Goal: Transaction & Acquisition: Purchase product/service

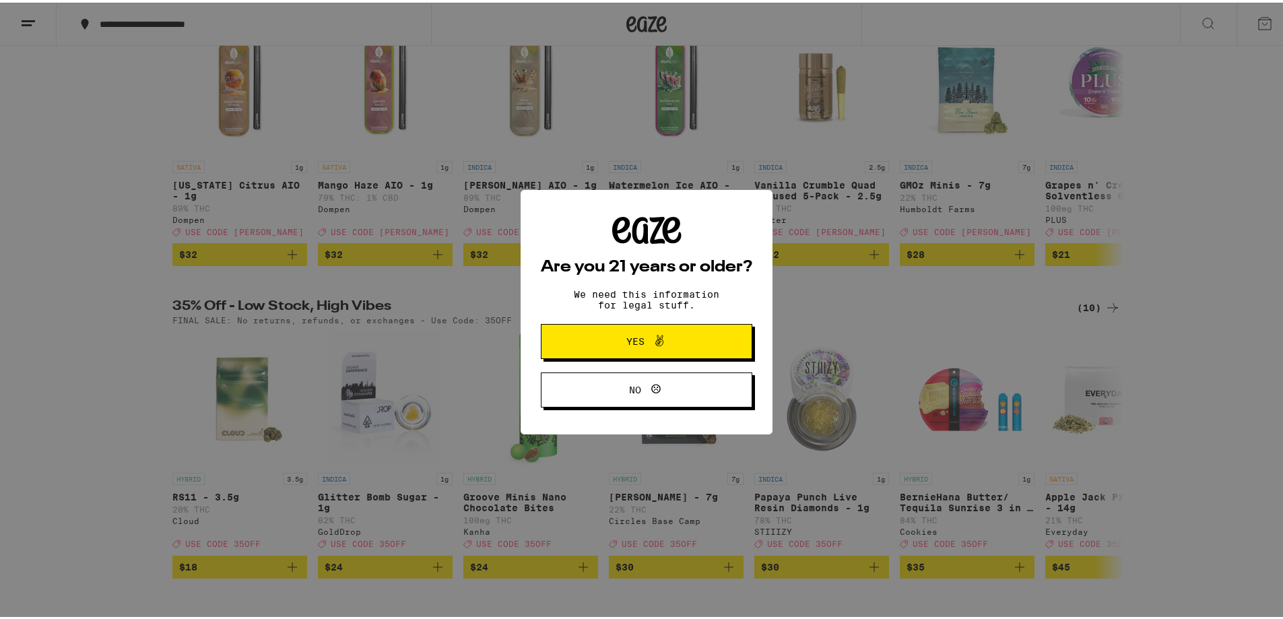
click at [626, 339] on span "Yes" at bounding box center [635, 338] width 18 height 9
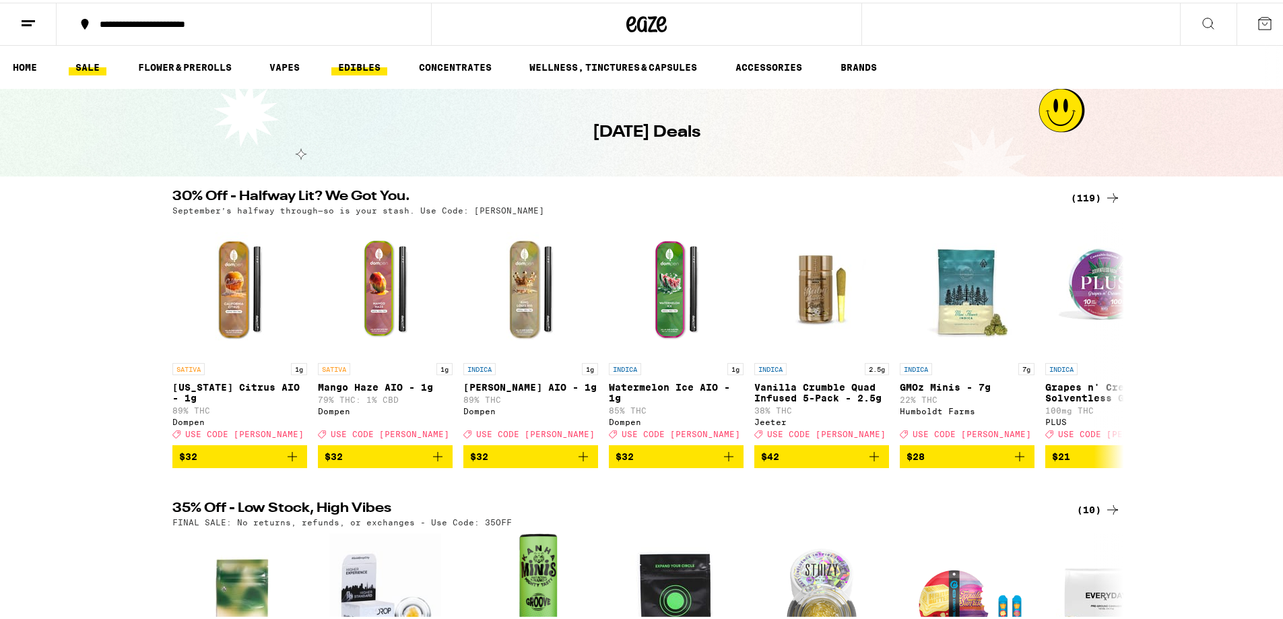
click at [360, 67] on link "EDIBLES" at bounding box center [359, 65] width 56 height 16
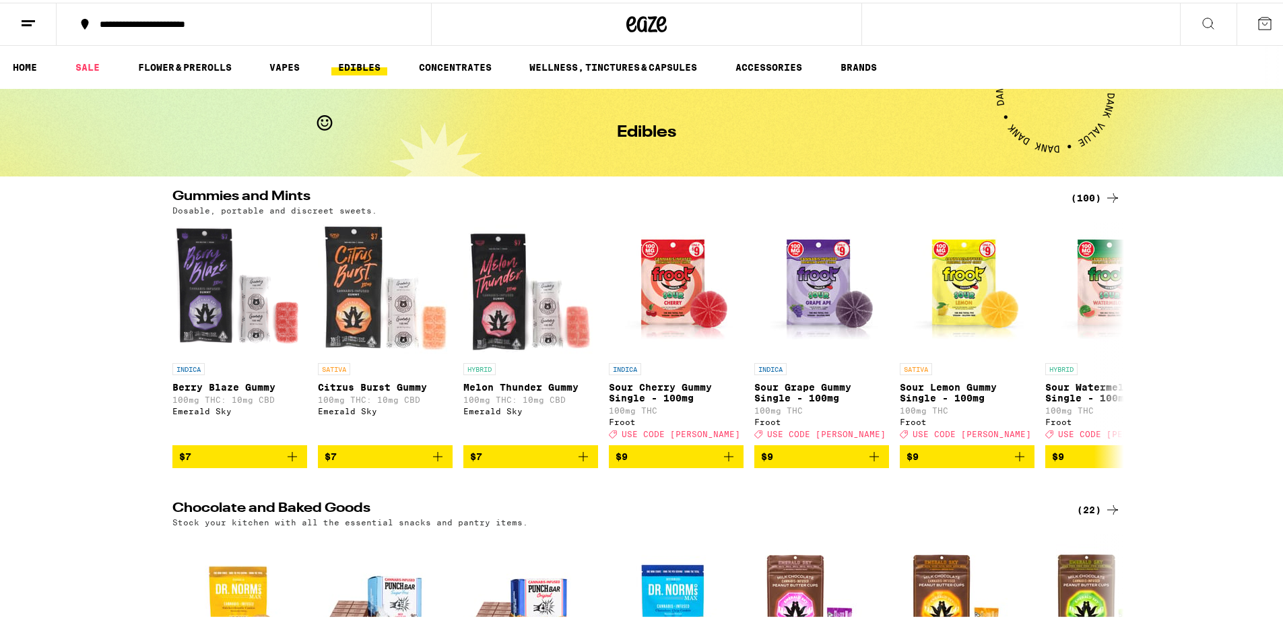
click at [1098, 195] on div "(100)" at bounding box center [1096, 195] width 50 height 16
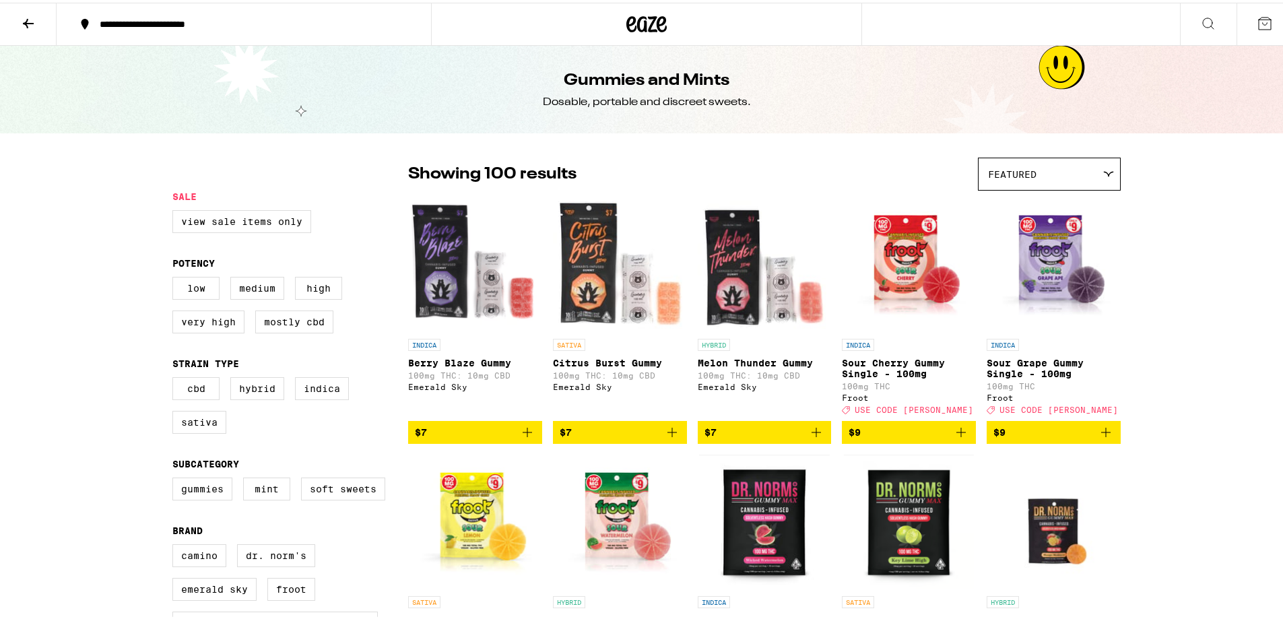
click at [1011, 175] on span "Featured" at bounding box center [1012, 171] width 48 height 11
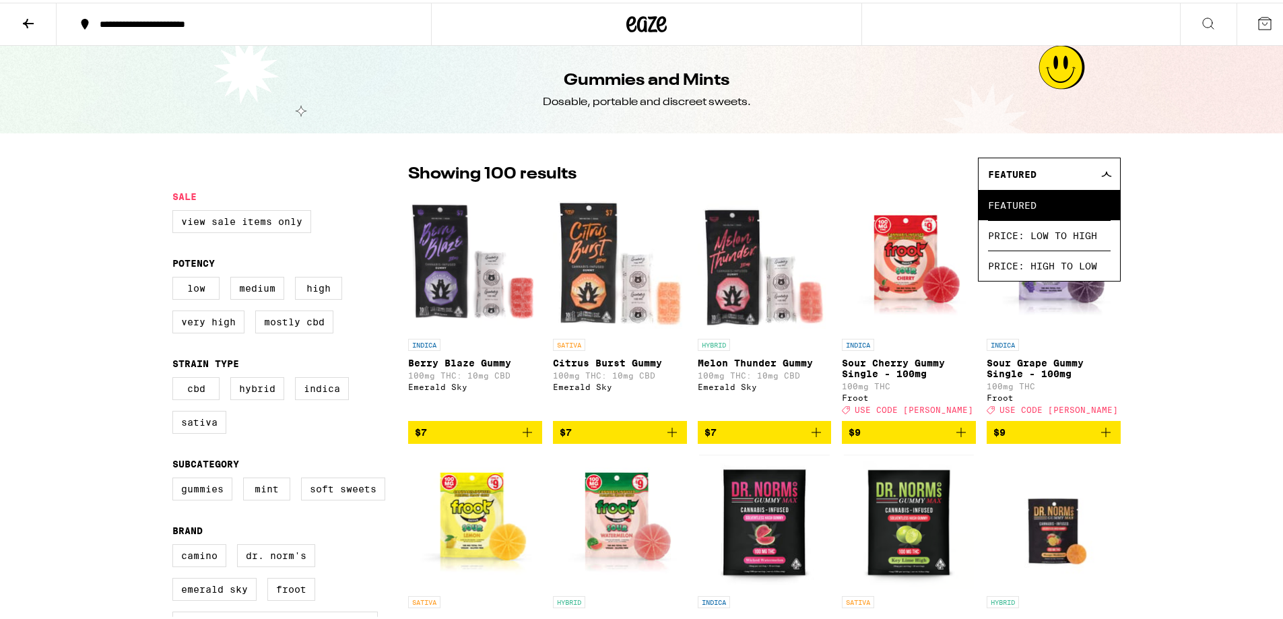
click at [1064, 175] on div "Featured" at bounding box center [1049, 172] width 141 height 32
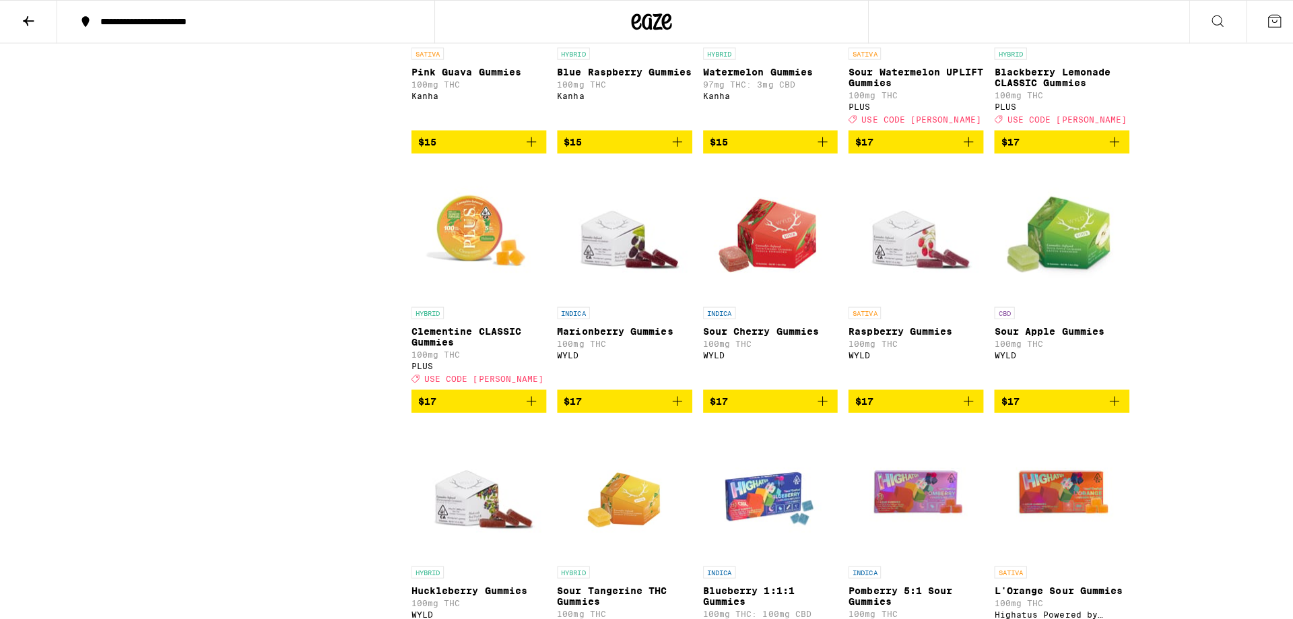
scroll to position [1549, 0]
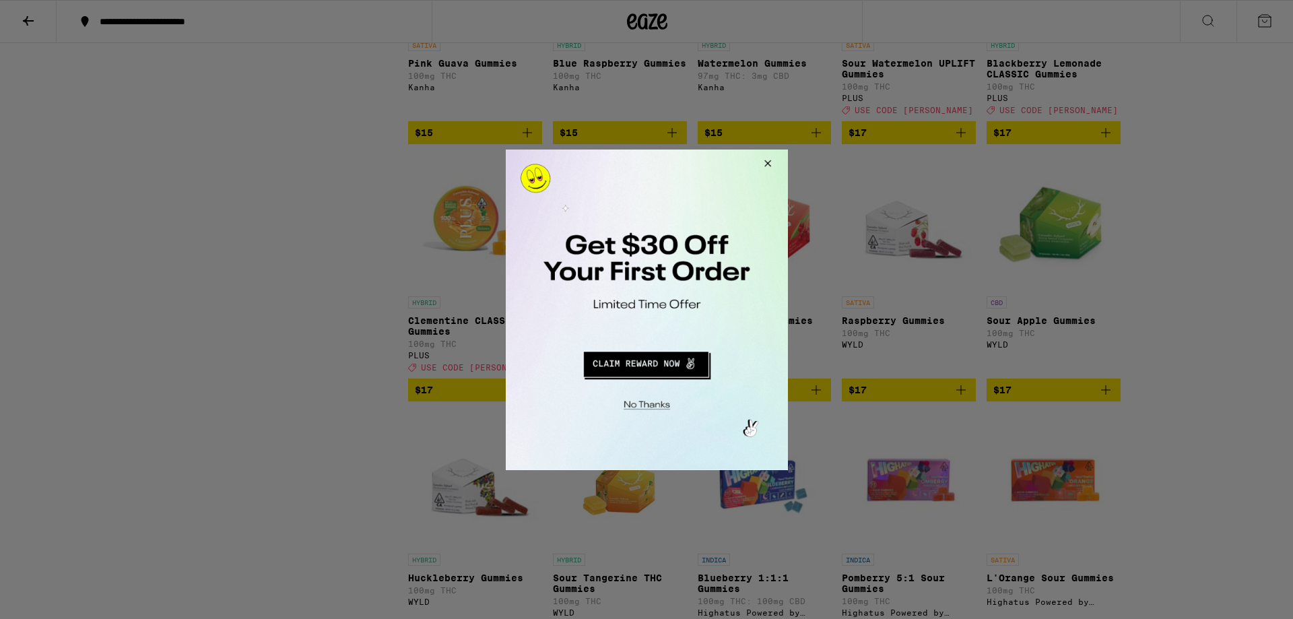
click at [672, 362] on button "Redirect to URL" at bounding box center [645, 362] width 234 height 32
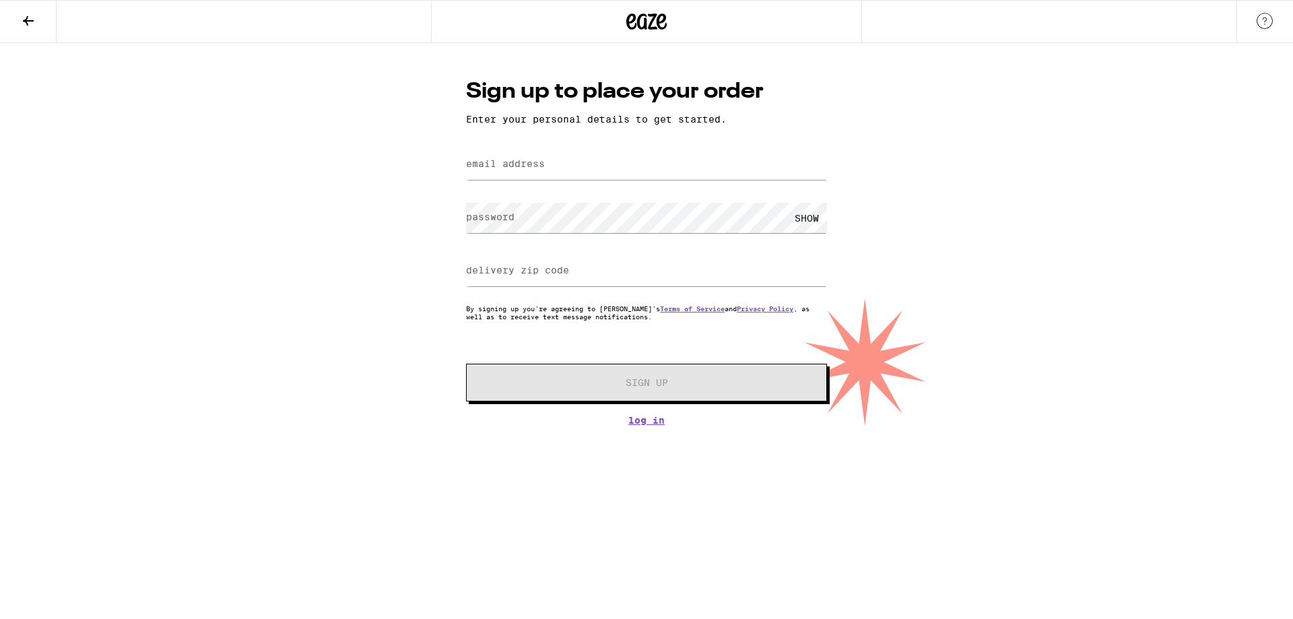
click at [550, 183] on div at bounding box center [646, 165] width 361 height 40
click at [546, 157] on input "email address" at bounding box center [646, 165] width 361 height 30
type input "ron.the.flying.dog@gmail.com"
type input "91402"
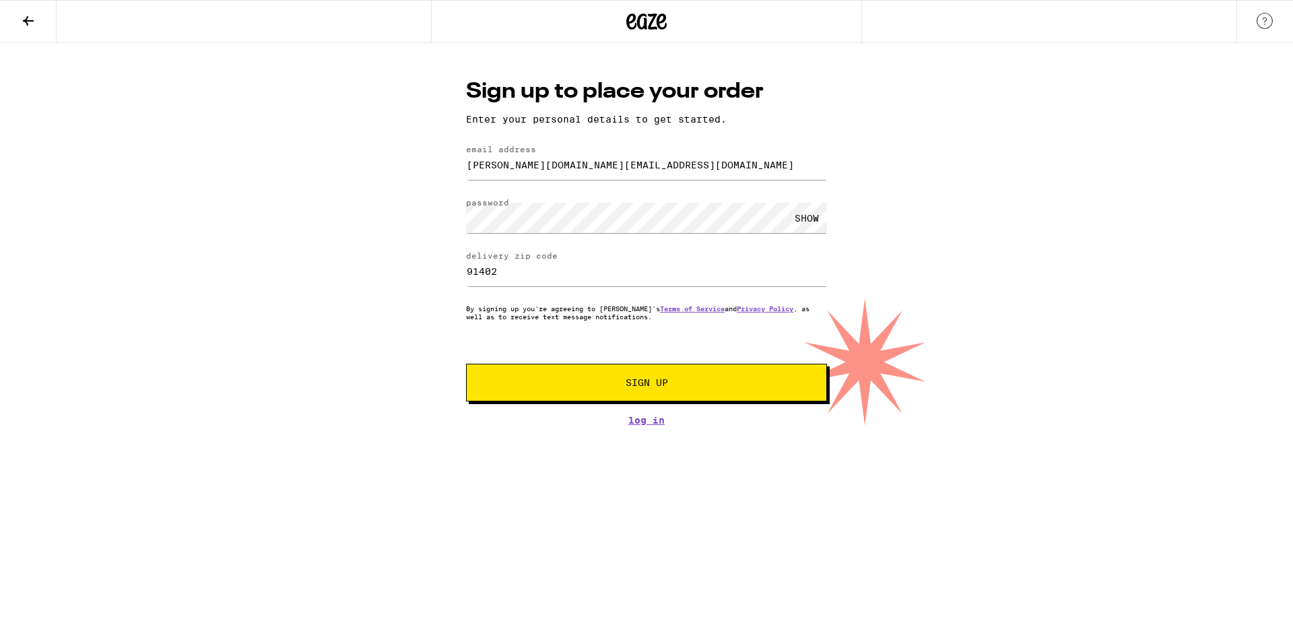
click at [804, 220] on div "SHOW" at bounding box center [807, 218] width 40 height 30
click at [808, 218] on div "HIDE" at bounding box center [807, 218] width 40 height 30
click at [651, 423] on link "Log In" at bounding box center [646, 420] width 361 height 11
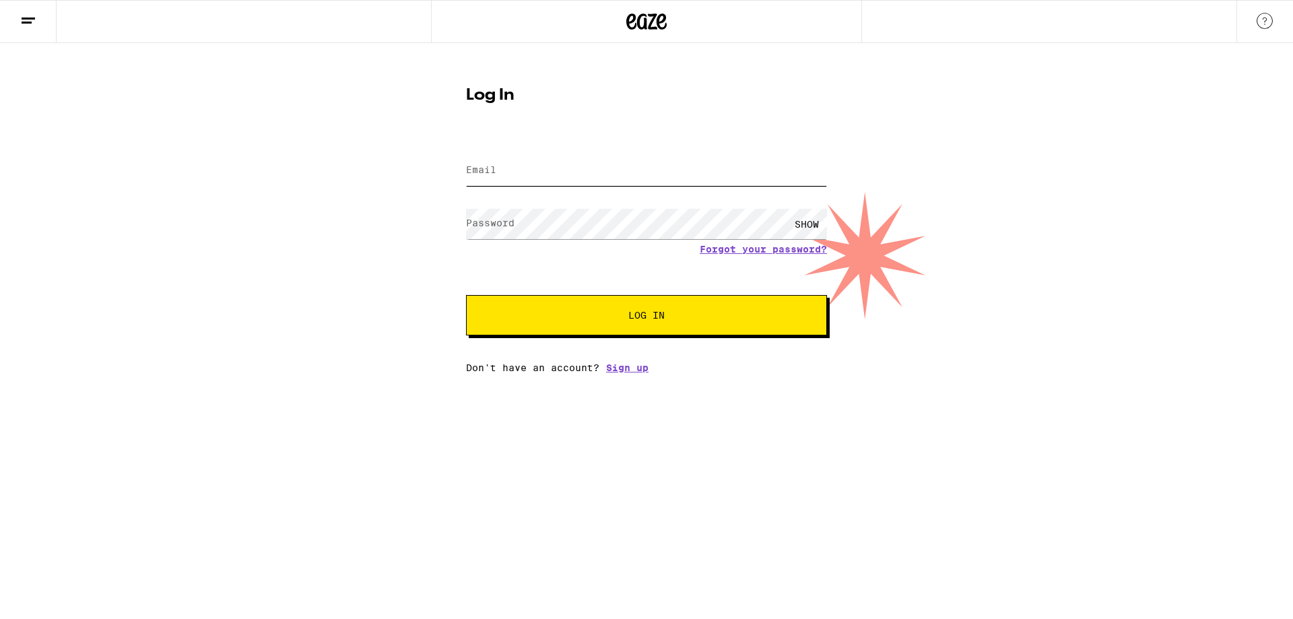
type input "ron.the.flying.dog@gmail.com"
click at [805, 225] on div "SHOW" at bounding box center [807, 224] width 40 height 30
click at [678, 320] on span "Log In" at bounding box center [647, 315] width 252 height 9
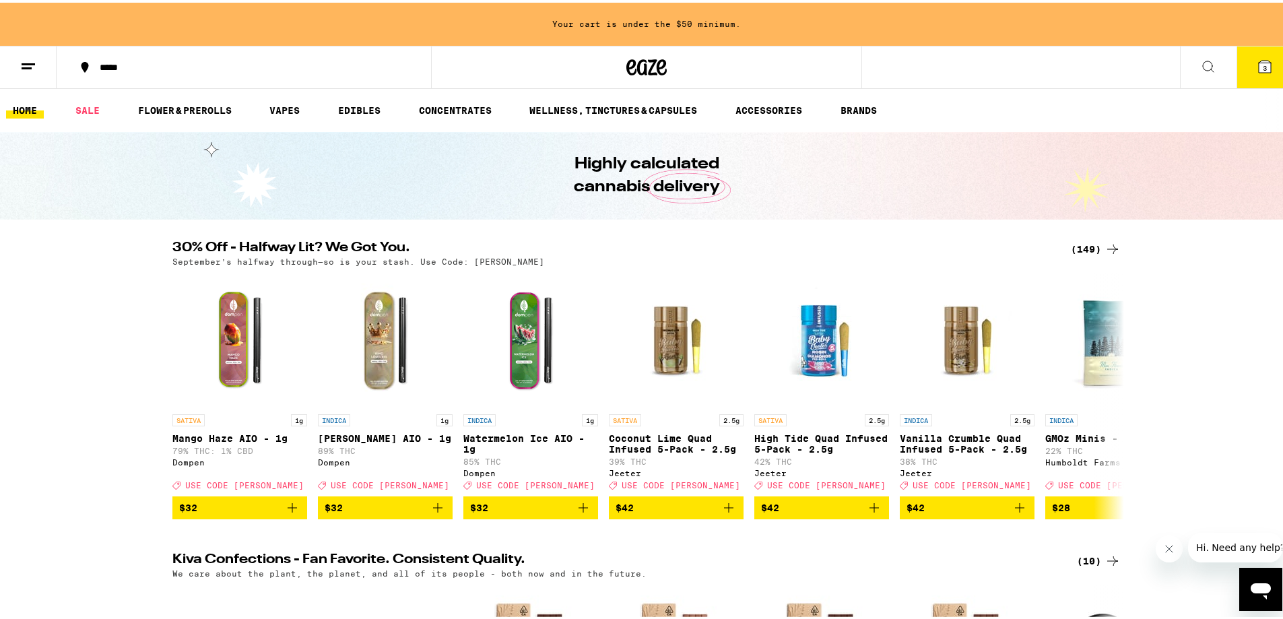
click at [42, 65] on button at bounding box center [28, 65] width 57 height 42
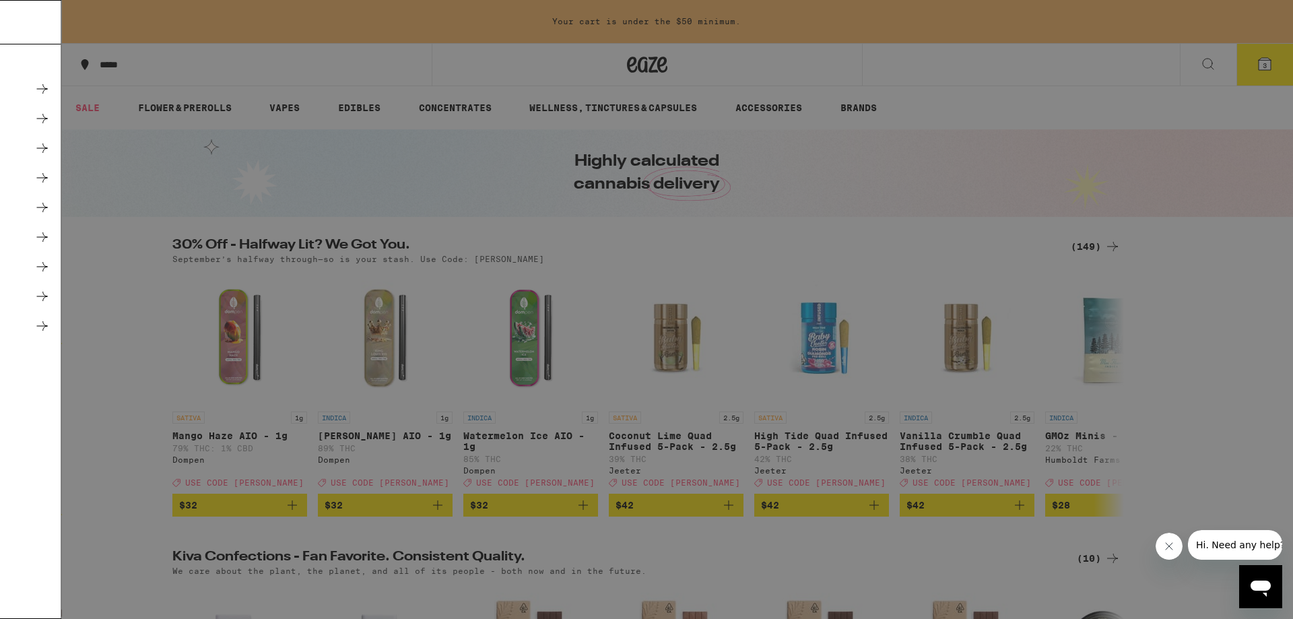
click at [147, 121] on div "Sale" at bounding box center [187, 118] width 236 height 16
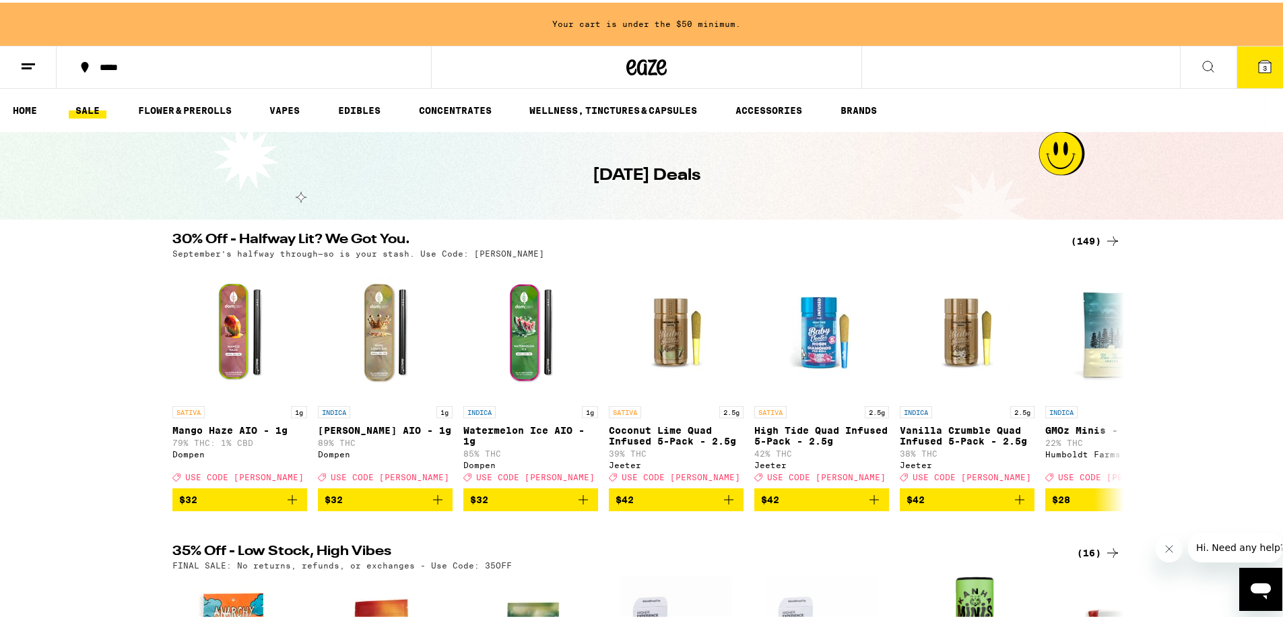
click at [36, 70] on icon at bounding box center [28, 64] width 16 height 16
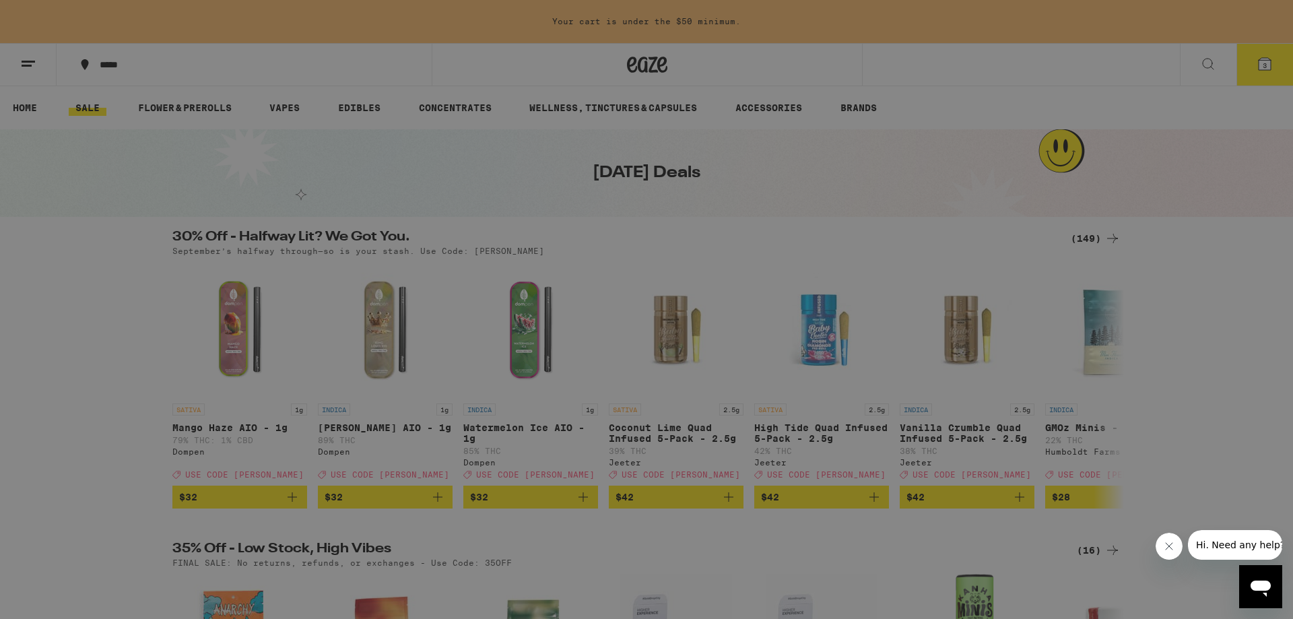
click at [128, 209] on div "Edibles" at bounding box center [101, 207] width 65 height 16
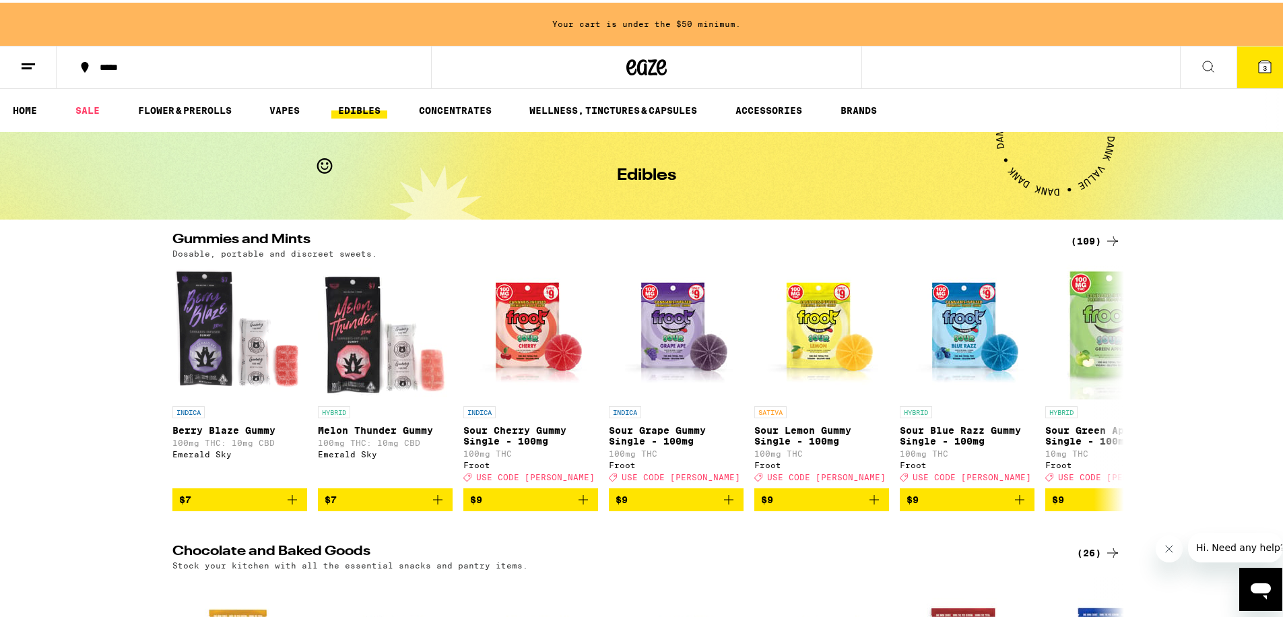
click at [1105, 238] on icon at bounding box center [1113, 238] width 16 height 16
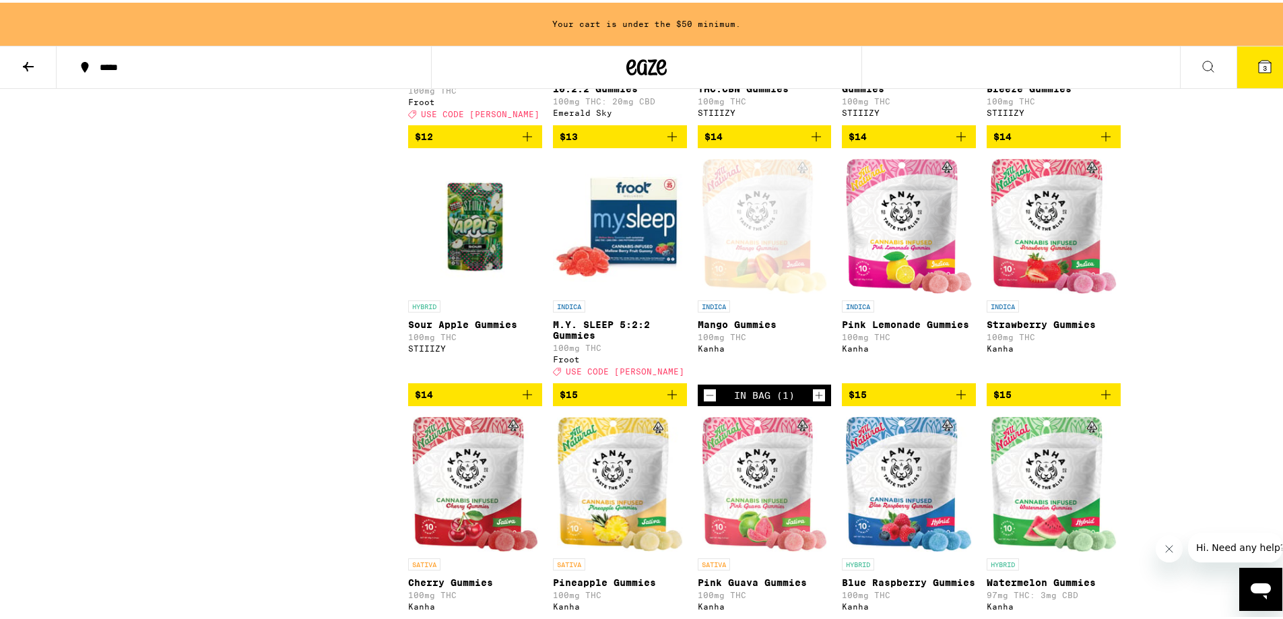
scroll to position [1078, 0]
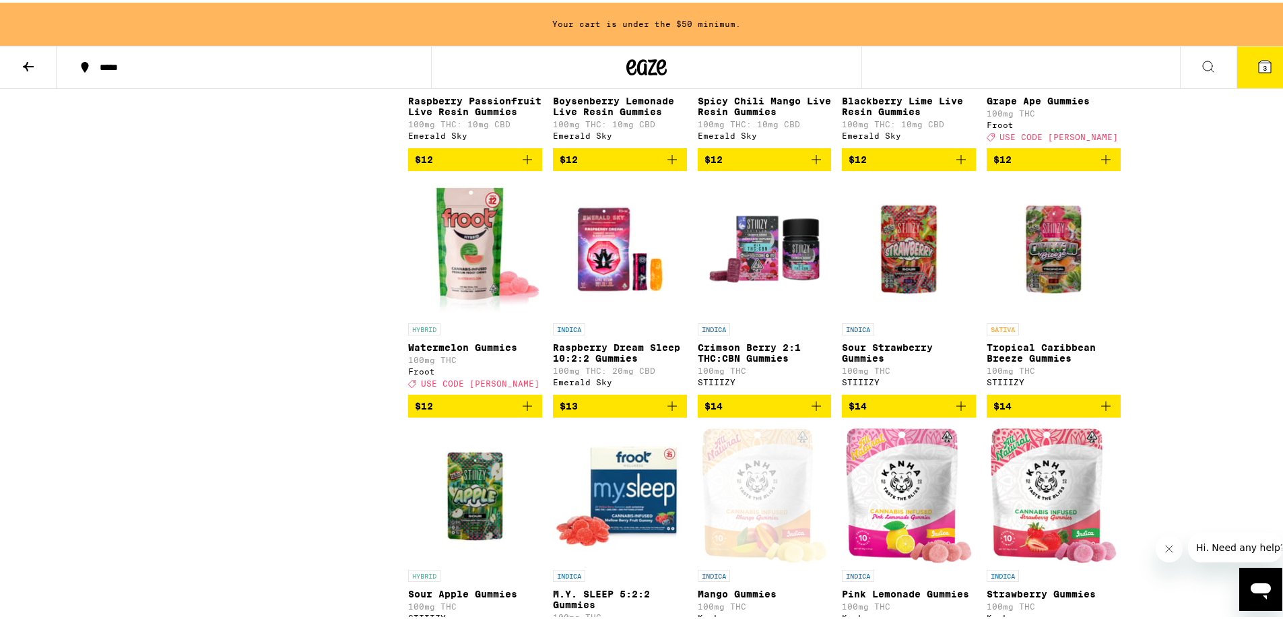
drag, startPoint x: 463, startPoint y: 271, endPoint x: 469, endPoint y: 276, distance: 8.2
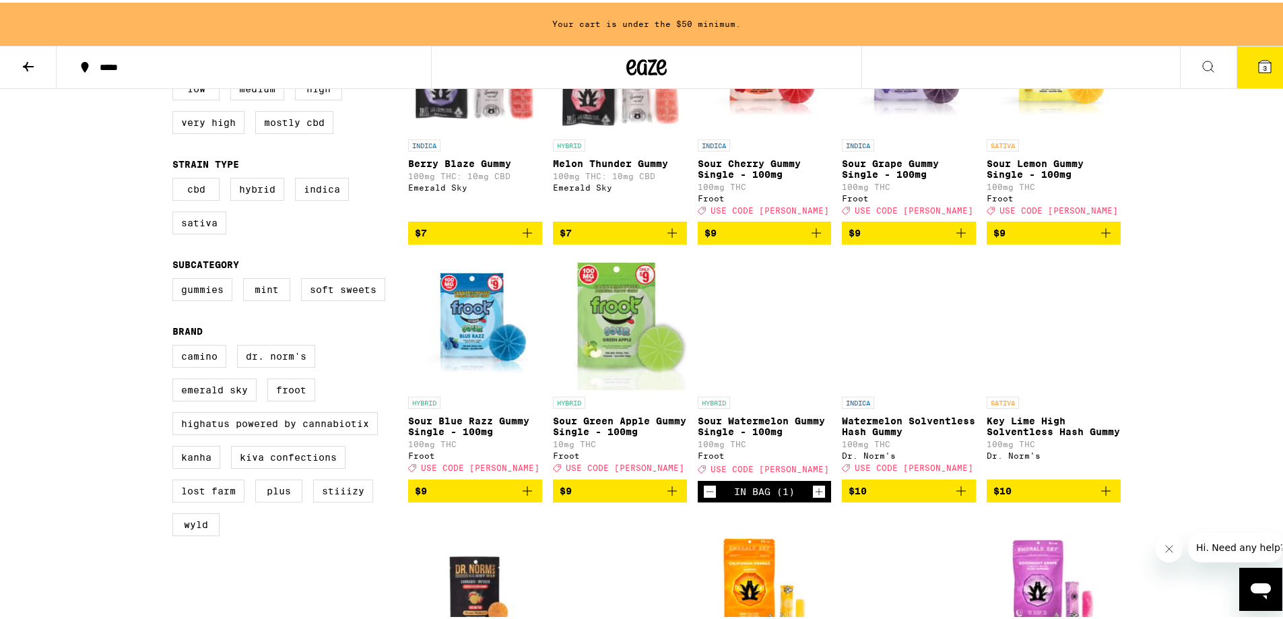
scroll to position [202, 0]
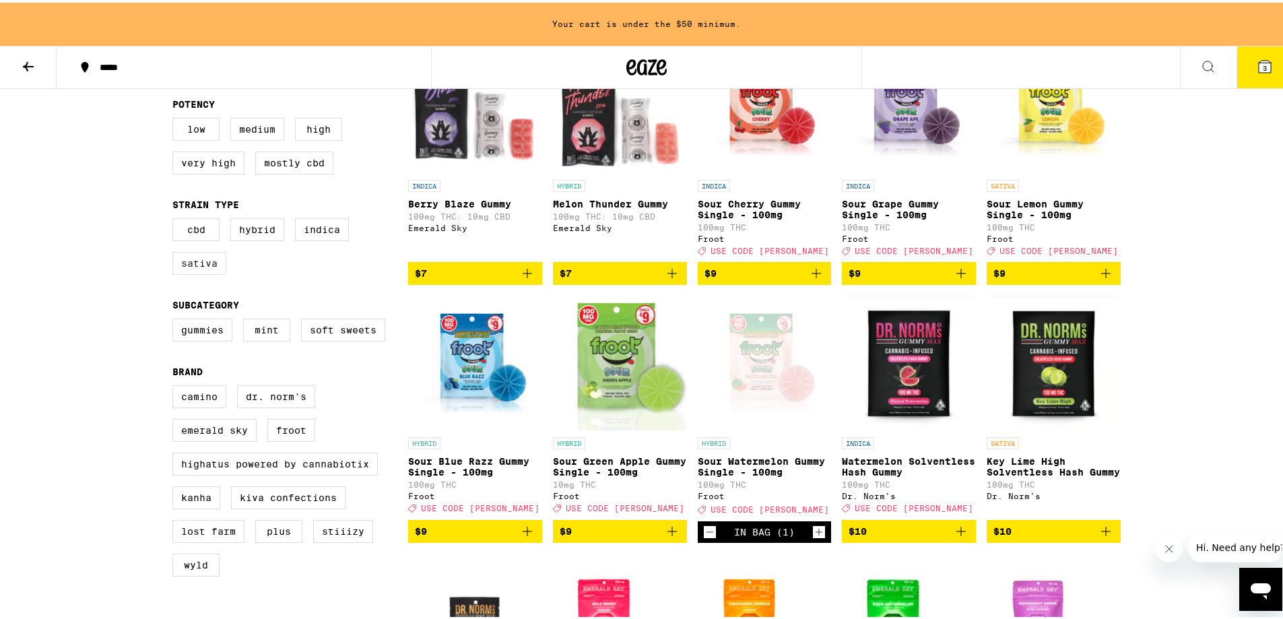
click at [190, 272] on label "Sativa" at bounding box center [199, 260] width 54 height 23
click at [176, 218] on input "Sativa" at bounding box center [175, 218] width 1 height 1
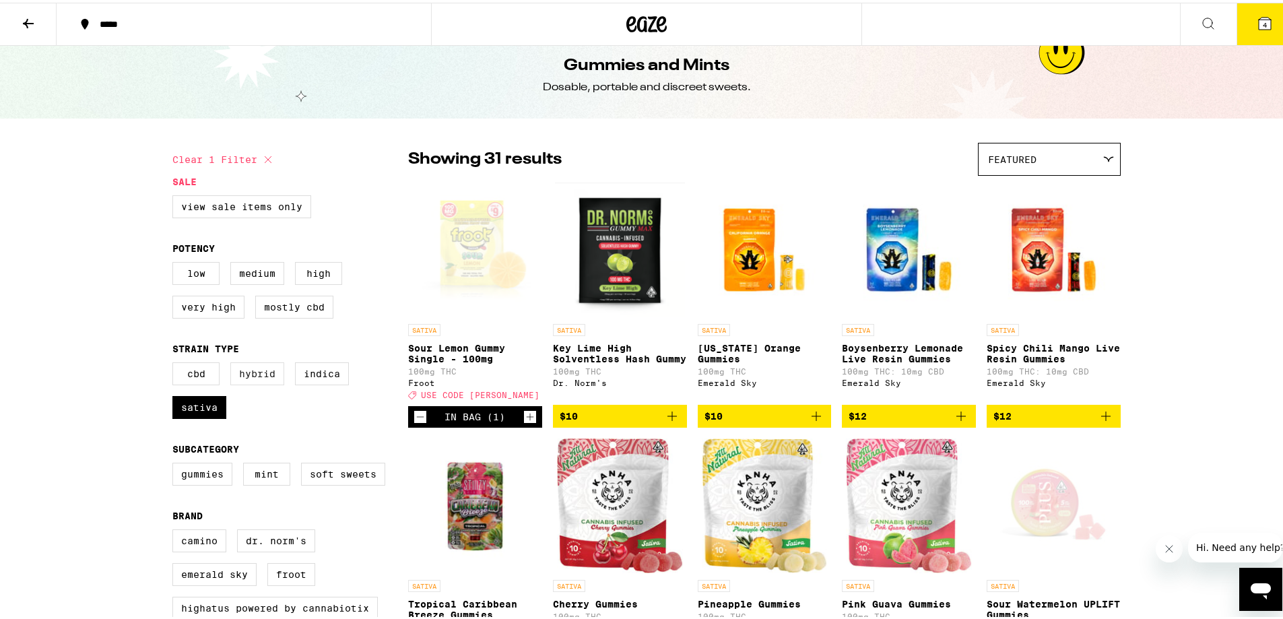
scroll to position [8, 0]
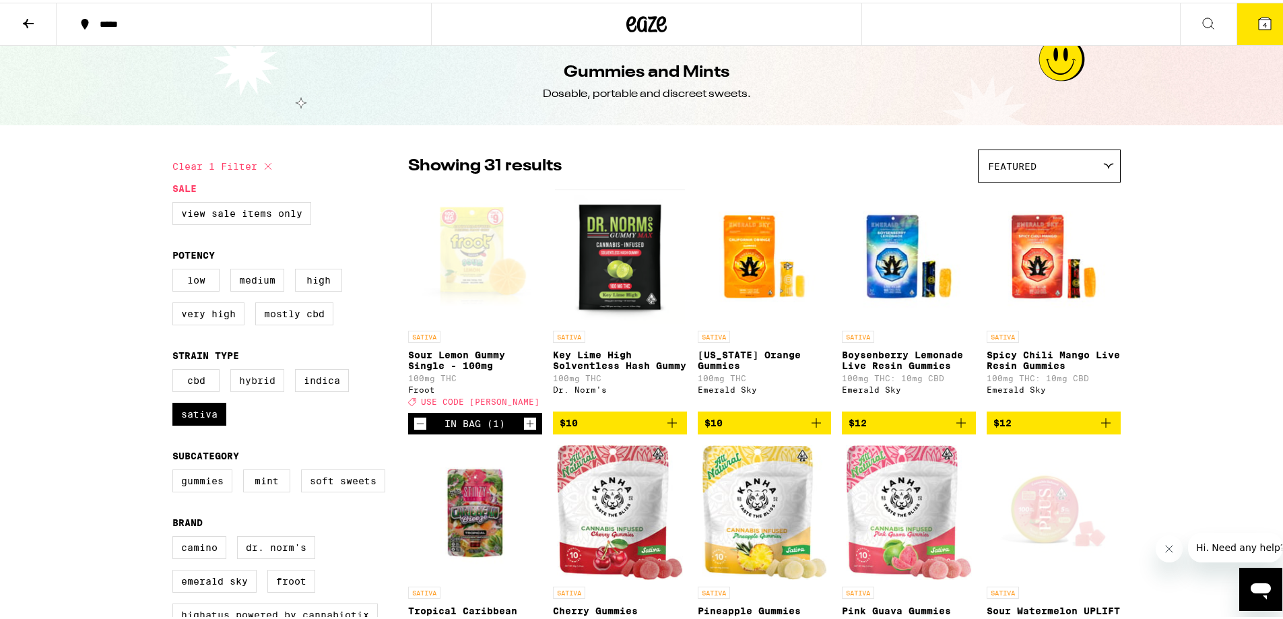
click at [261, 368] on fieldset "Strain Type CBD Hybrid Indica Sativa" at bounding box center [290, 391] width 236 height 86
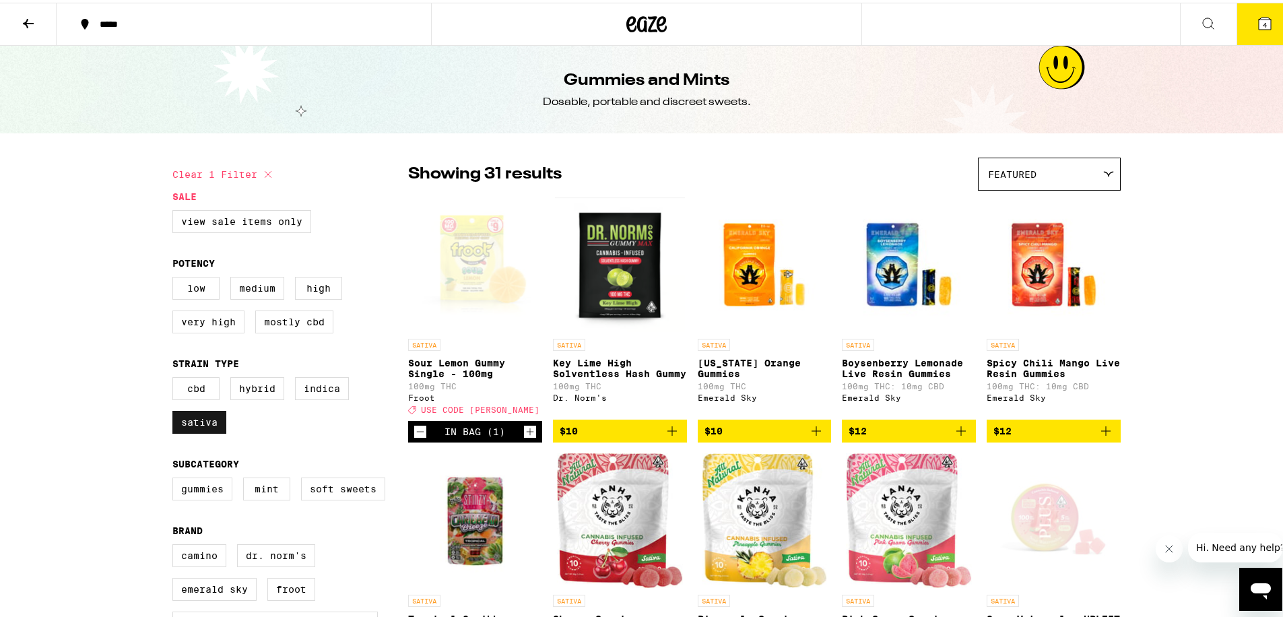
click at [187, 431] on label "Sativa" at bounding box center [199, 419] width 54 height 23
click at [176, 377] on input "Sativa" at bounding box center [175, 377] width 1 height 1
checkbox input "false"
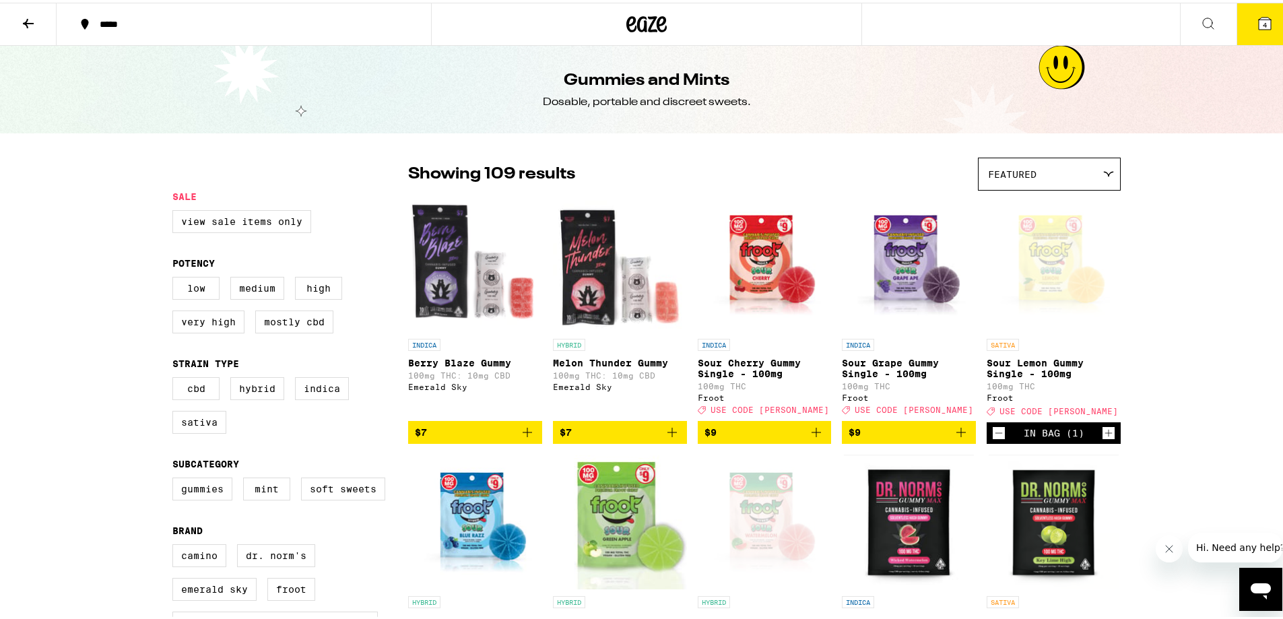
click at [280, 387] on div "CBD Hybrid Indica Sativa" at bounding box center [290, 408] width 236 height 67
click at [249, 391] on label "Hybrid" at bounding box center [257, 386] width 54 height 23
click at [176, 377] on input "Hybrid" at bounding box center [175, 377] width 1 height 1
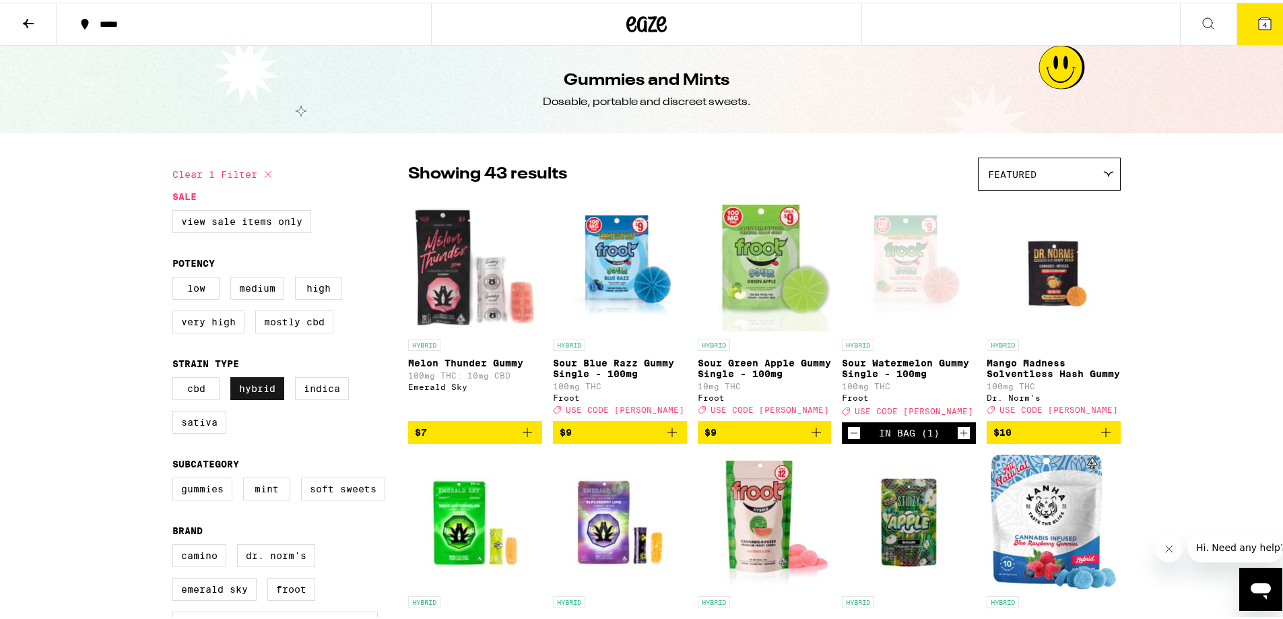
click at [251, 397] on label "Hybrid" at bounding box center [257, 386] width 54 height 23
click at [176, 377] on input "Hybrid" at bounding box center [175, 377] width 1 height 1
checkbox input "false"
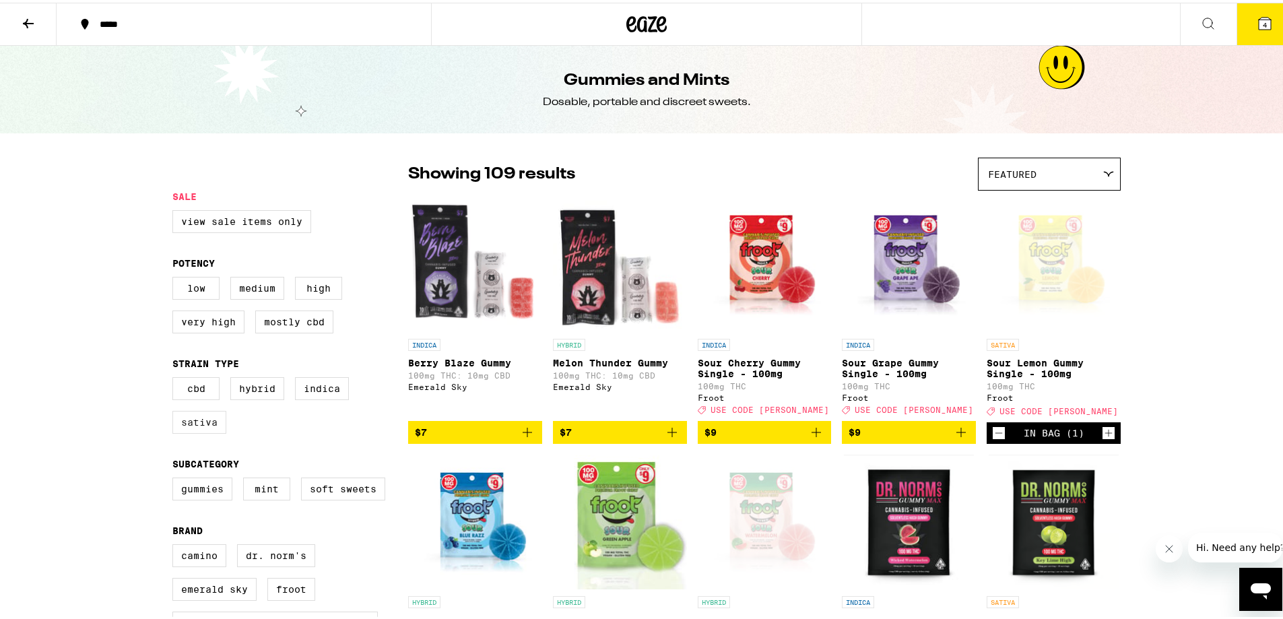
click at [209, 425] on label "Sativa" at bounding box center [199, 419] width 54 height 23
click at [183, 431] on label "Sativa" at bounding box center [199, 419] width 54 height 23
click at [176, 377] on input "Sativa" at bounding box center [175, 377] width 1 height 1
checkbox input "true"
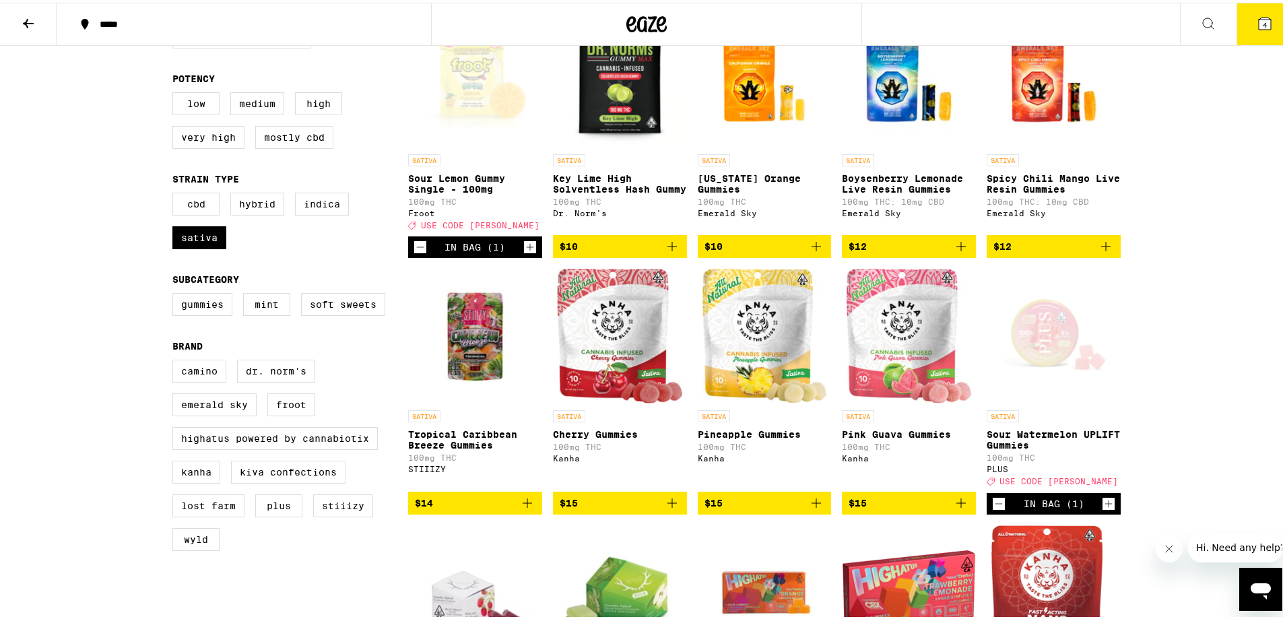
scroll to position [202, 0]
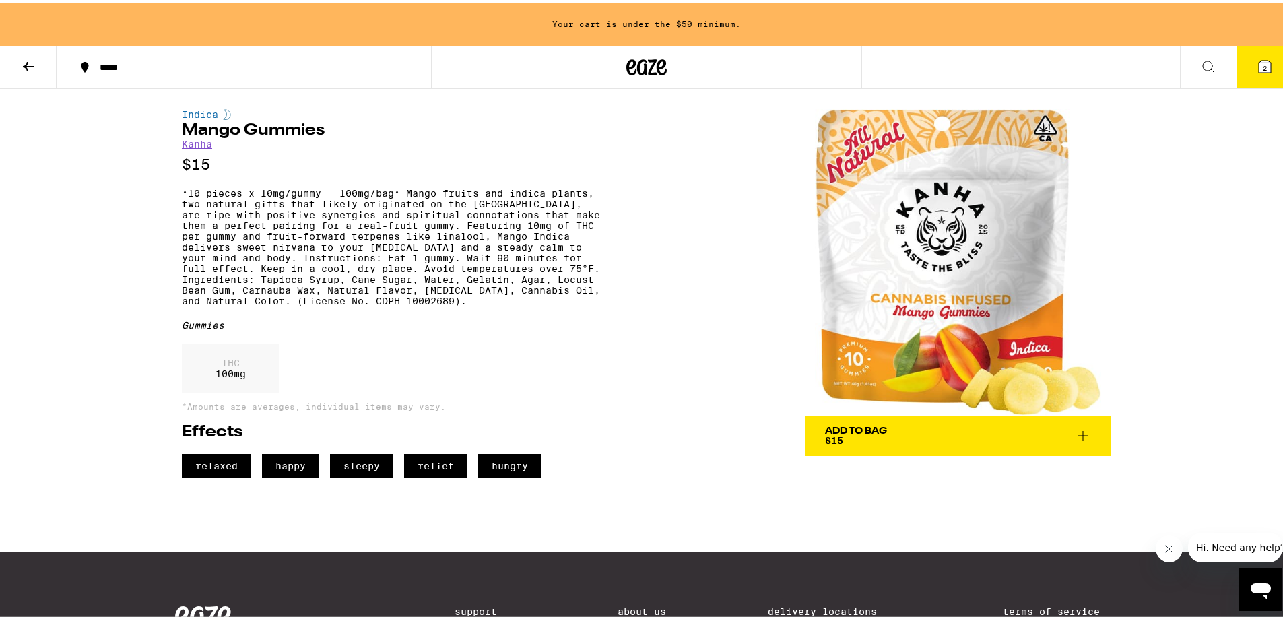
click at [1084, 439] on icon at bounding box center [1083, 433] width 16 height 16
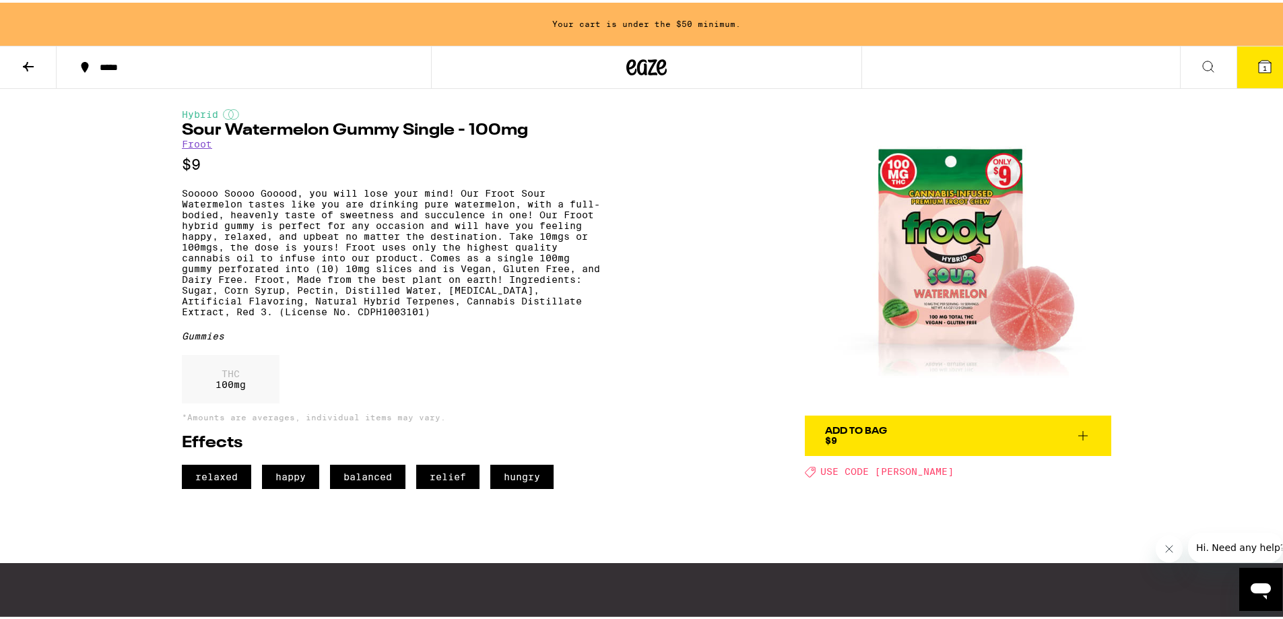
click at [1077, 435] on icon at bounding box center [1083, 433] width 16 height 16
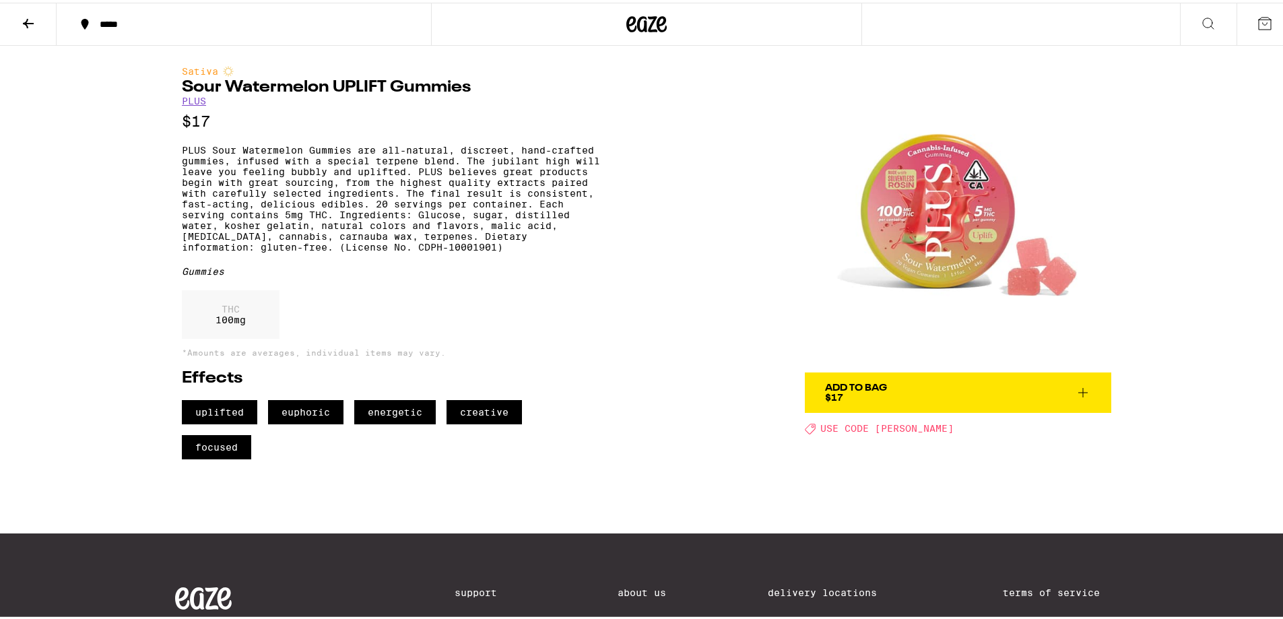
click at [1079, 393] on icon at bounding box center [1083, 390] width 16 height 16
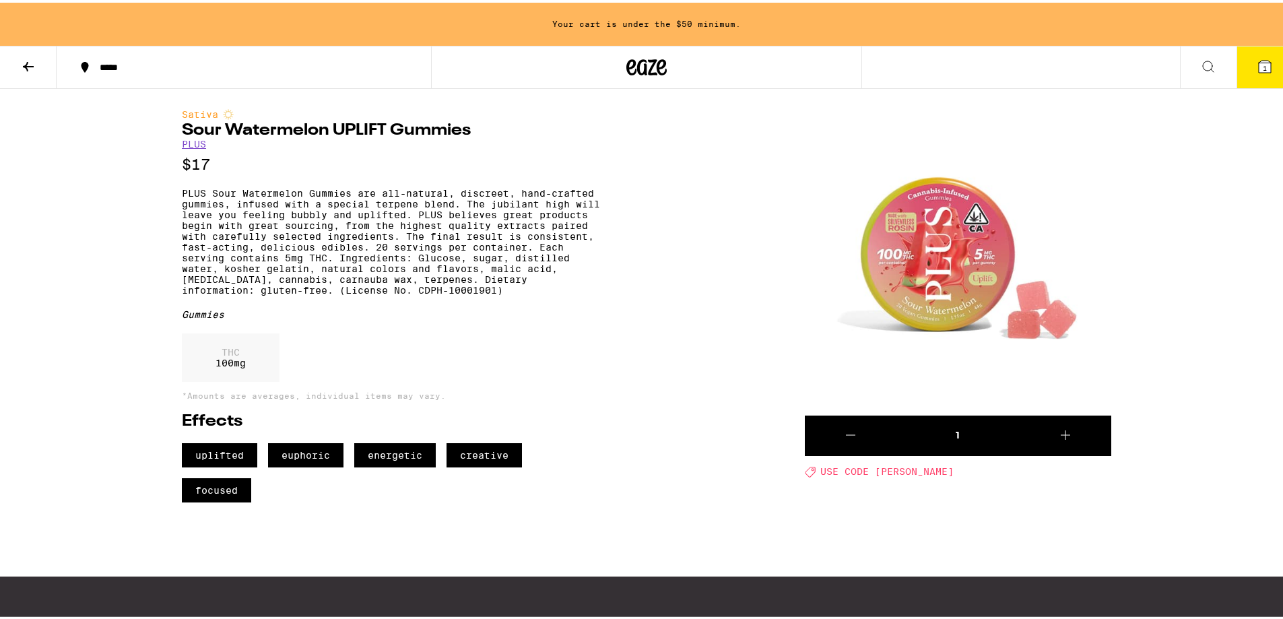
click at [948, 315] on img at bounding box center [958, 259] width 306 height 306
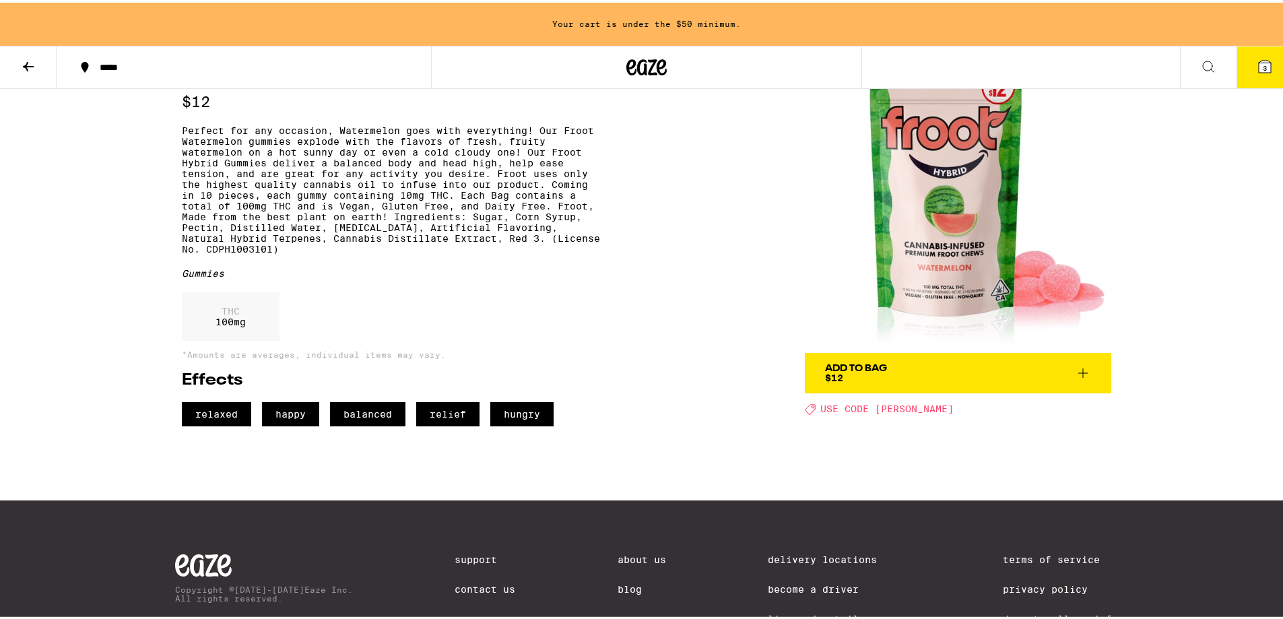
scroll to position [67, 0]
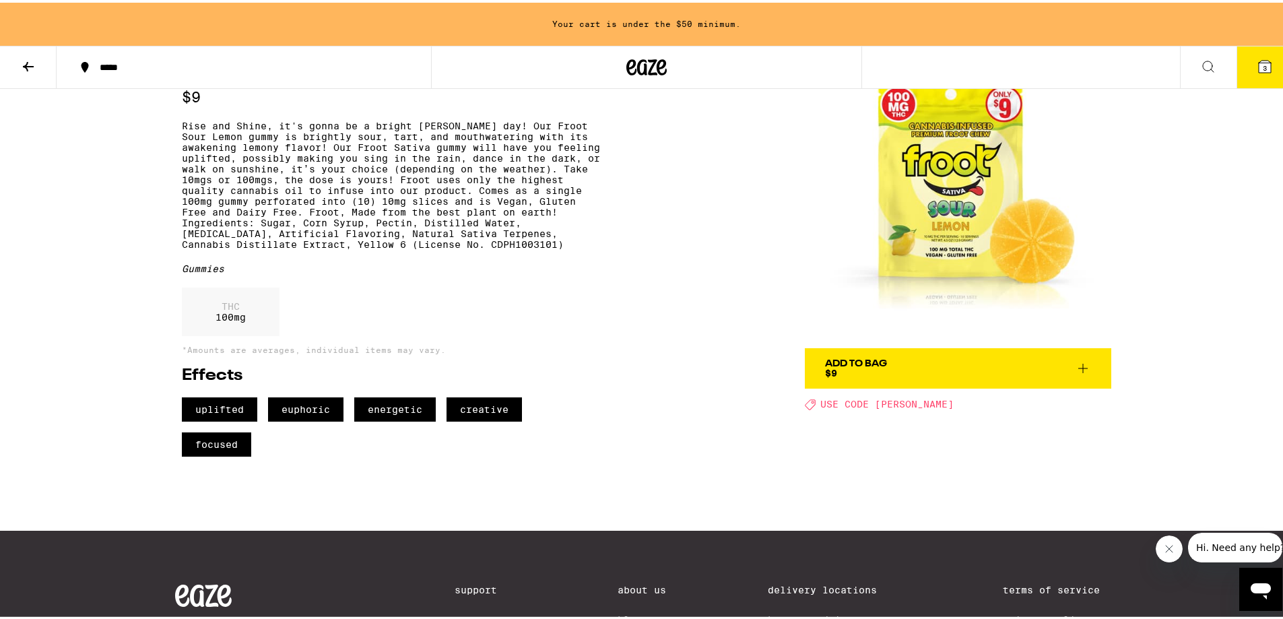
click at [951, 375] on span "Add To Bag $9" at bounding box center [958, 365] width 266 height 19
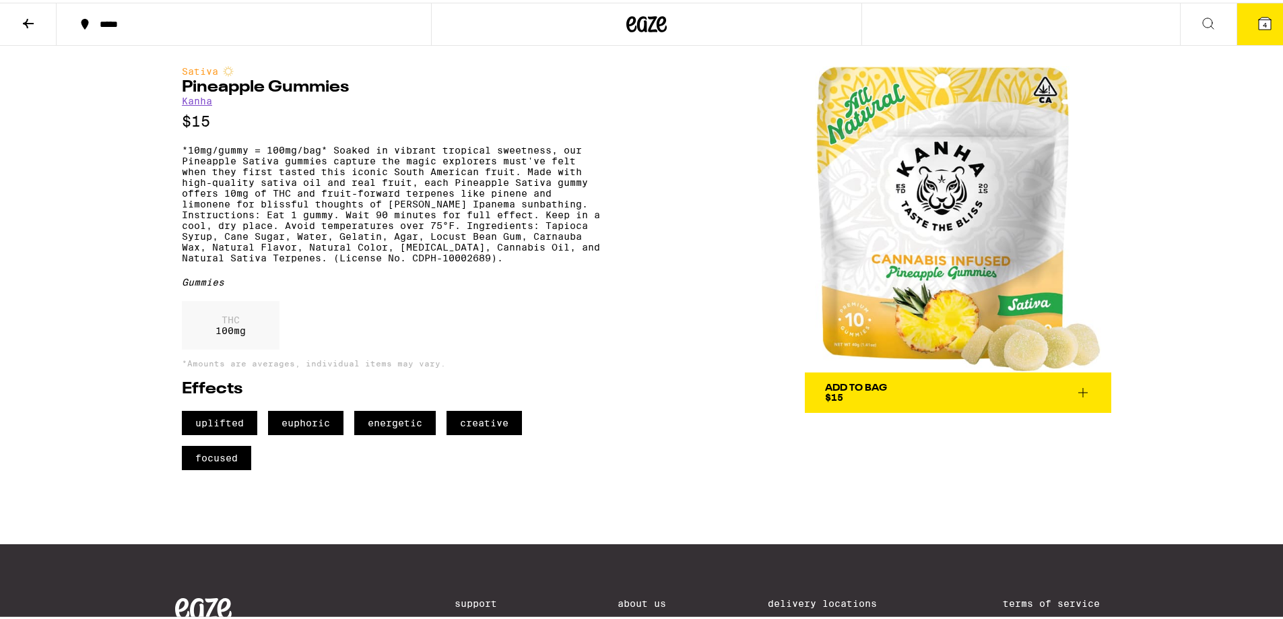
click at [883, 391] on span "Add To Bag $15" at bounding box center [958, 390] width 266 height 19
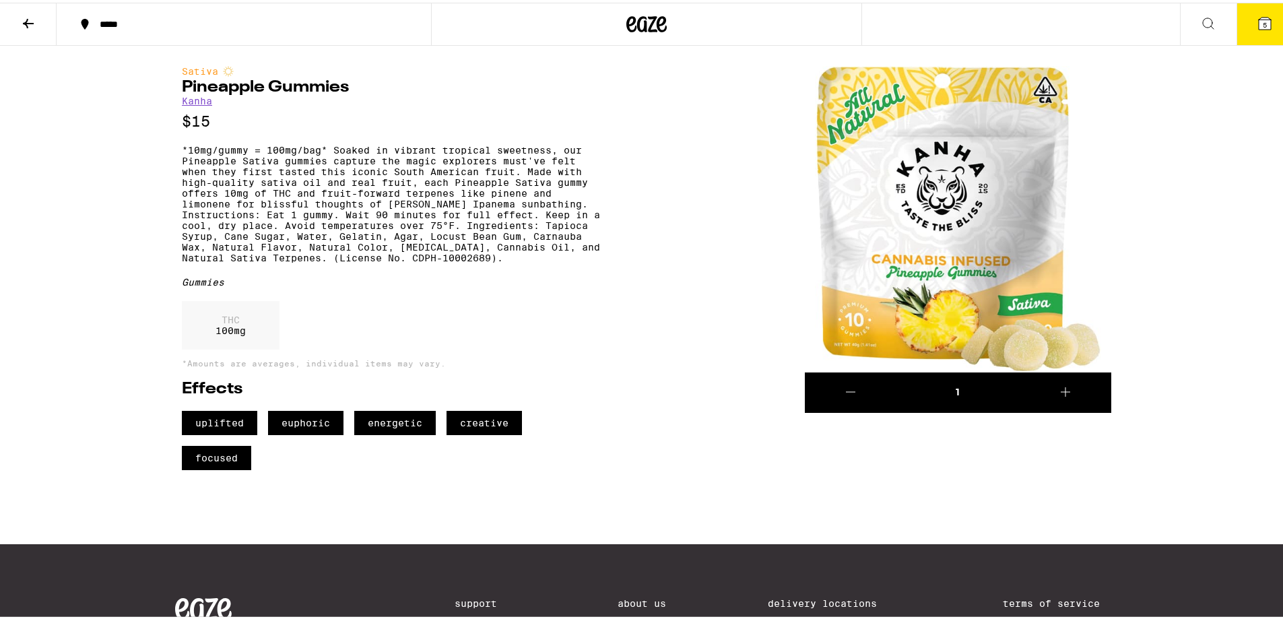
click at [1263, 20] on span "5" at bounding box center [1265, 22] width 4 height 8
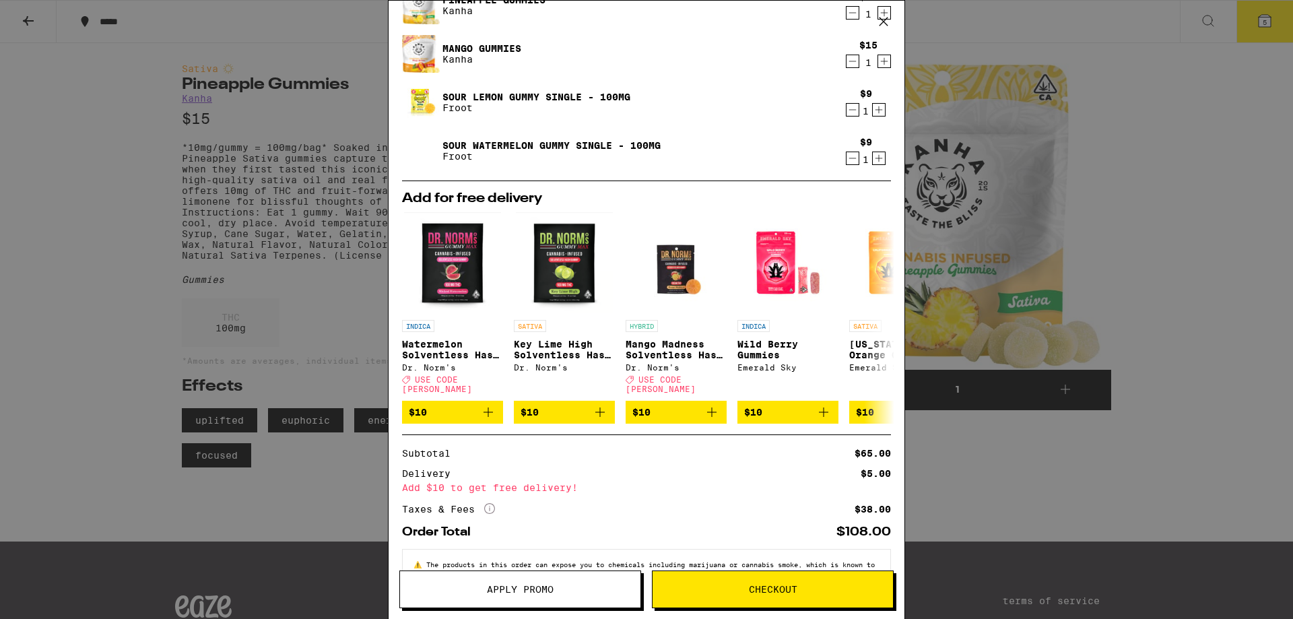
scroll to position [135, 0]
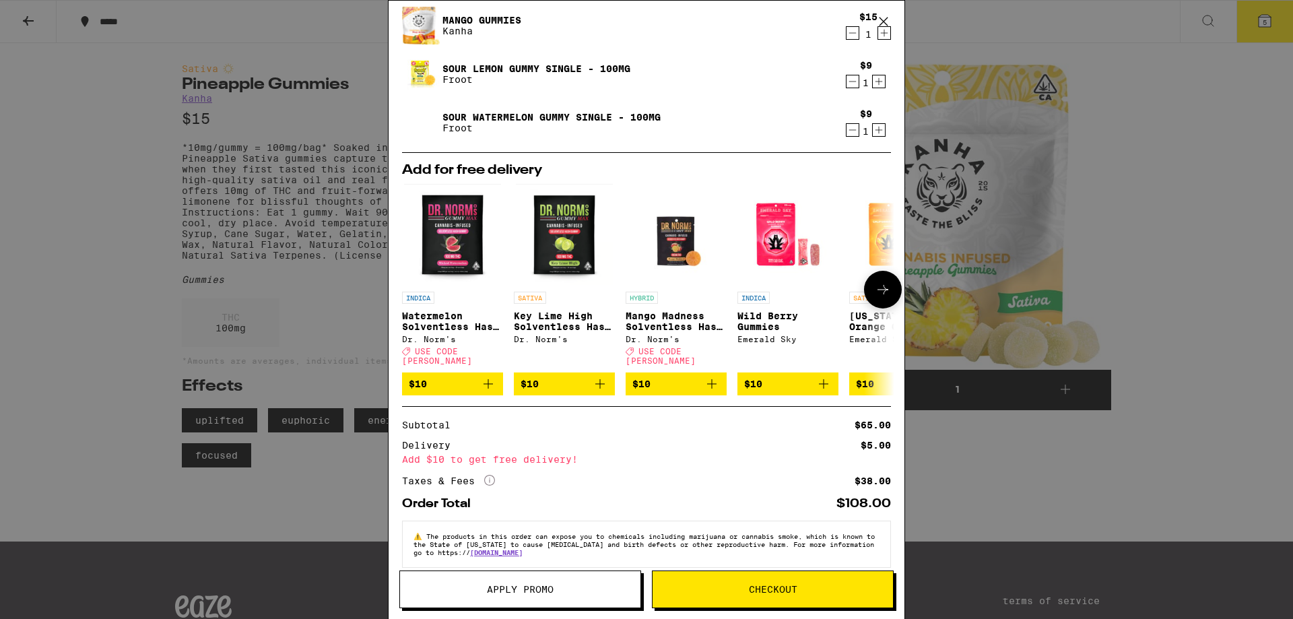
click at [490, 382] on icon "Add to bag" at bounding box center [488, 384] width 16 height 16
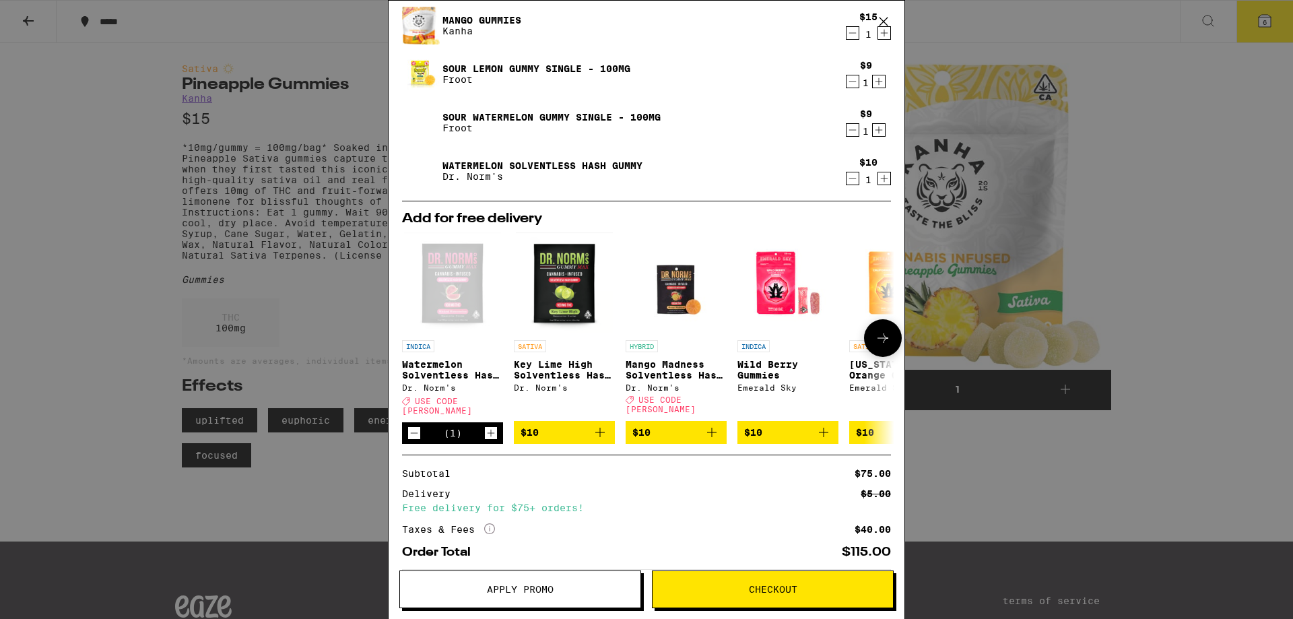
scroll to position [197, 0]
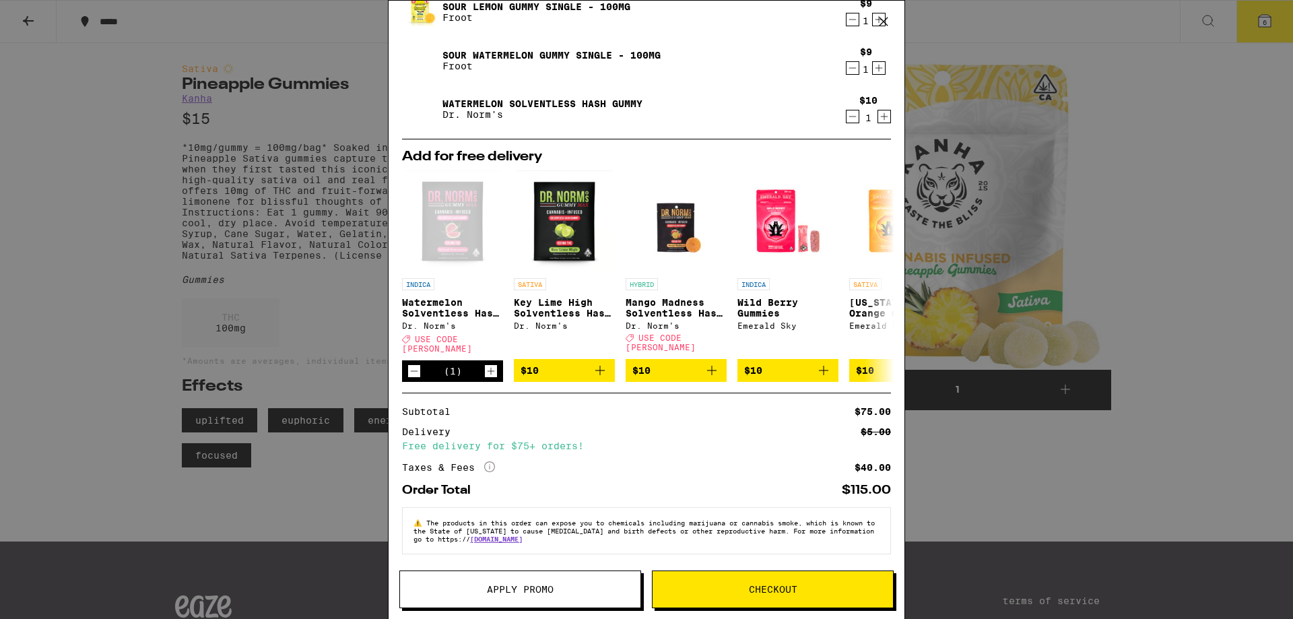
click at [493, 466] on icon "More Info" at bounding box center [489, 466] width 11 height 11
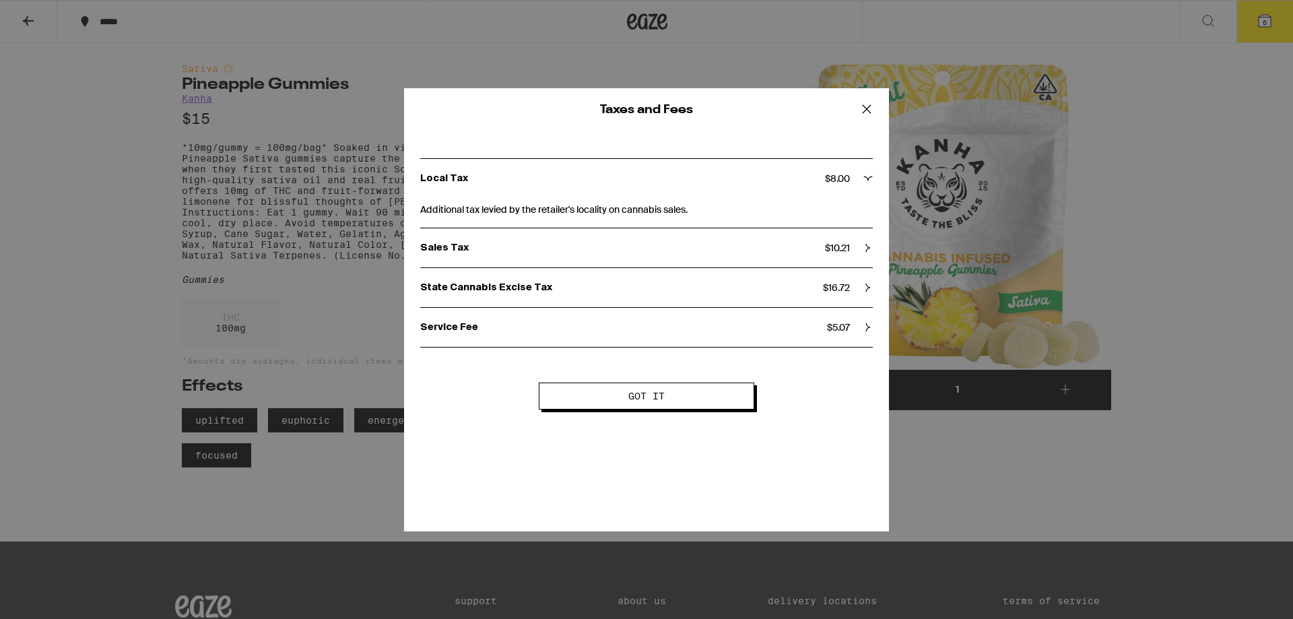
click at [678, 397] on span "Got it" at bounding box center [646, 395] width 106 height 9
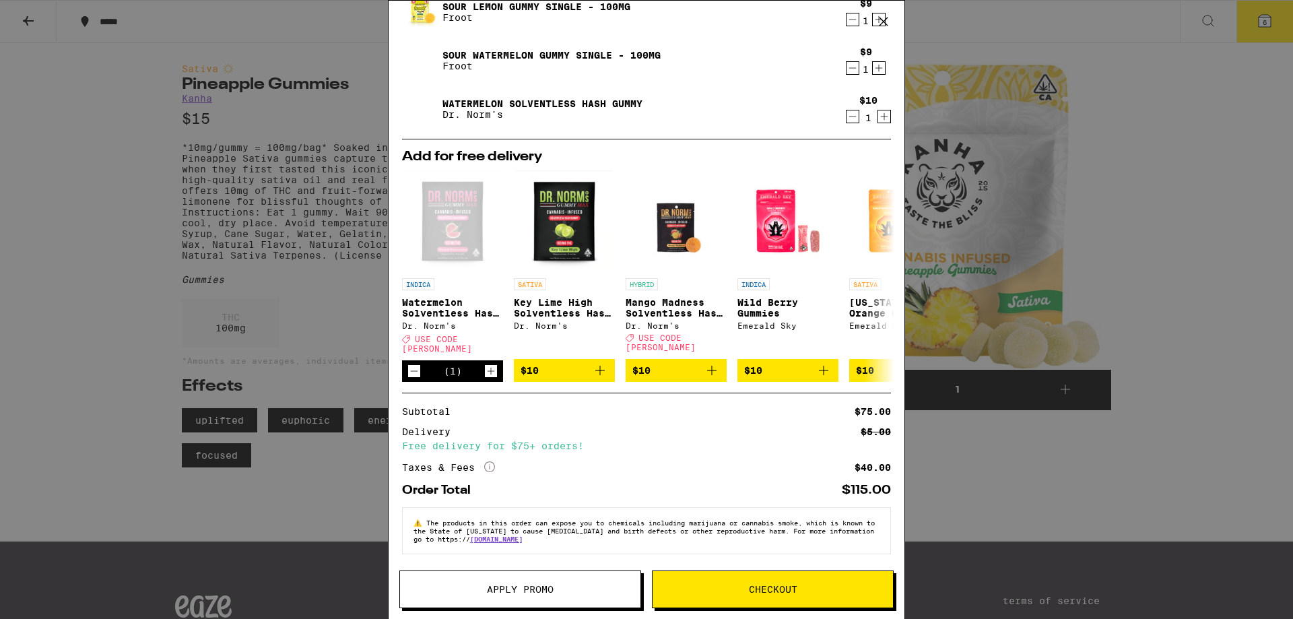
click at [560, 593] on span "Apply Promo" at bounding box center [520, 589] width 240 height 9
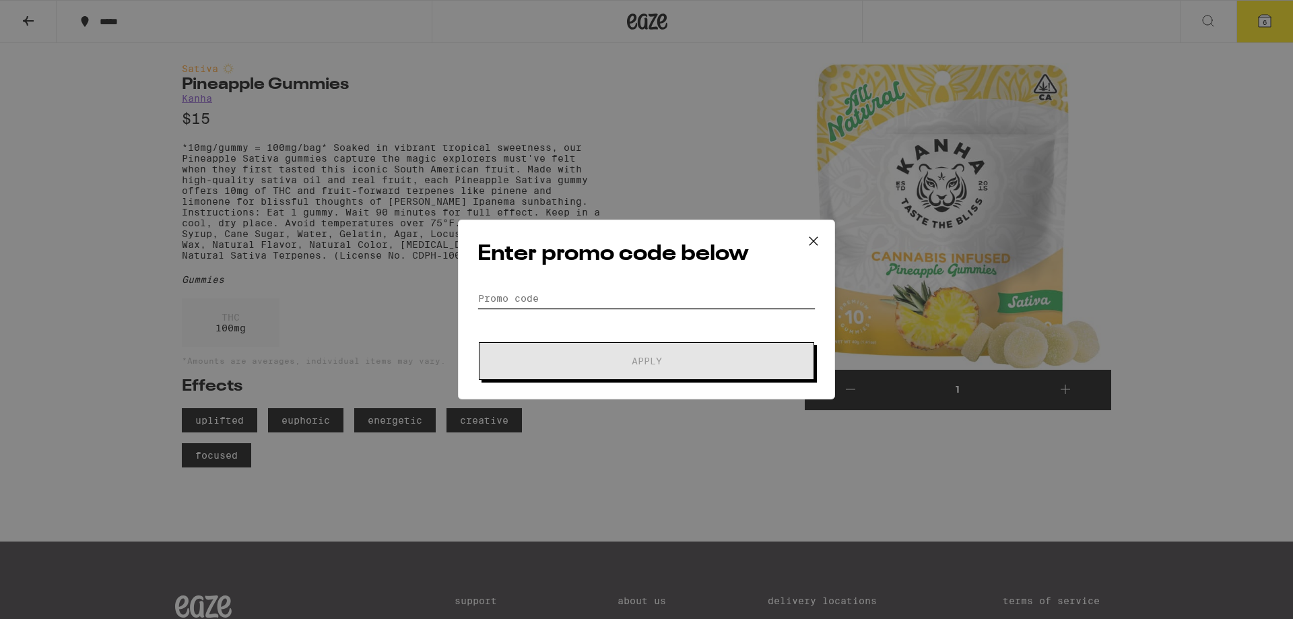
click at [557, 302] on input "Promo Code" at bounding box center [647, 298] width 338 height 20
click at [536, 304] on input "Promo Code" at bounding box center [647, 298] width 338 height 20
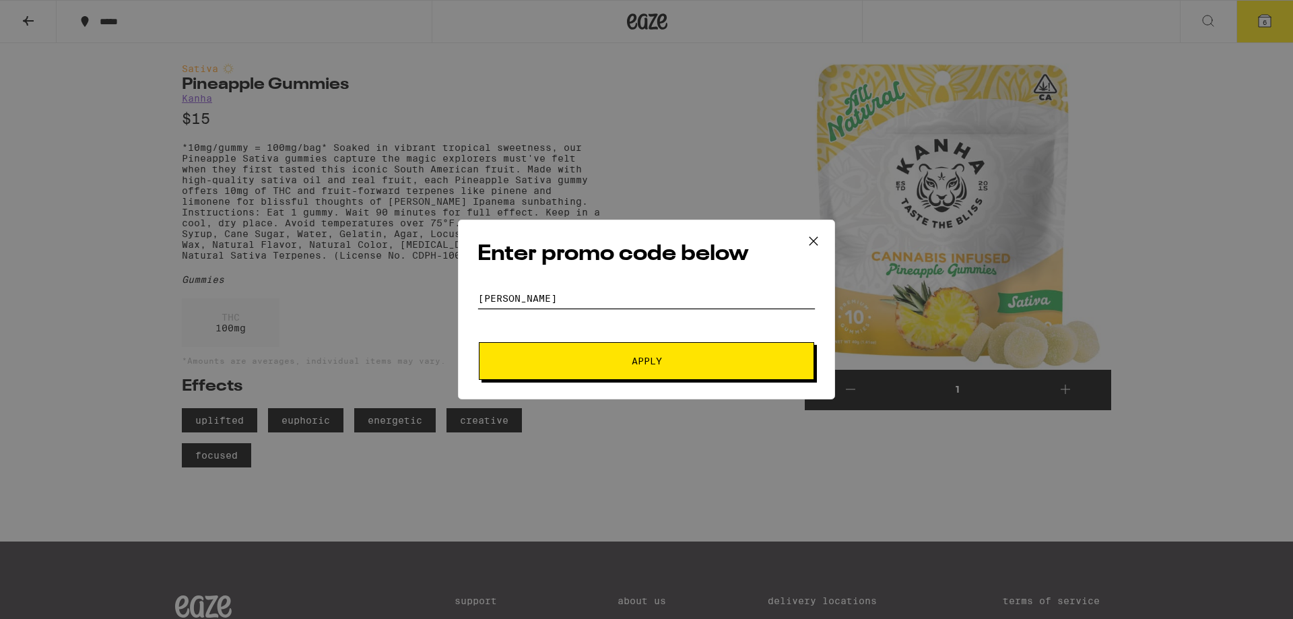
type input "[PERSON_NAME]"
click at [604, 364] on span "Apply" at bounding box center [646, 360] width 242 height 9
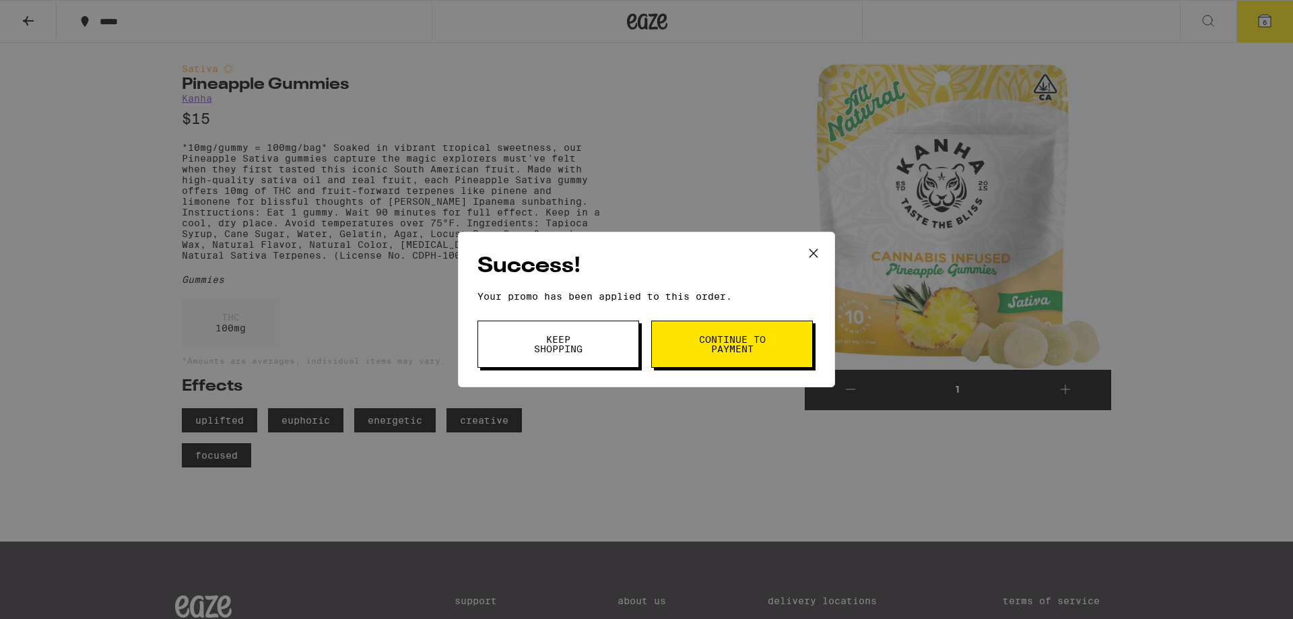
click at [735, 344] on span "Continue to payment" at bounding box center [732, 344] width 69 height 19
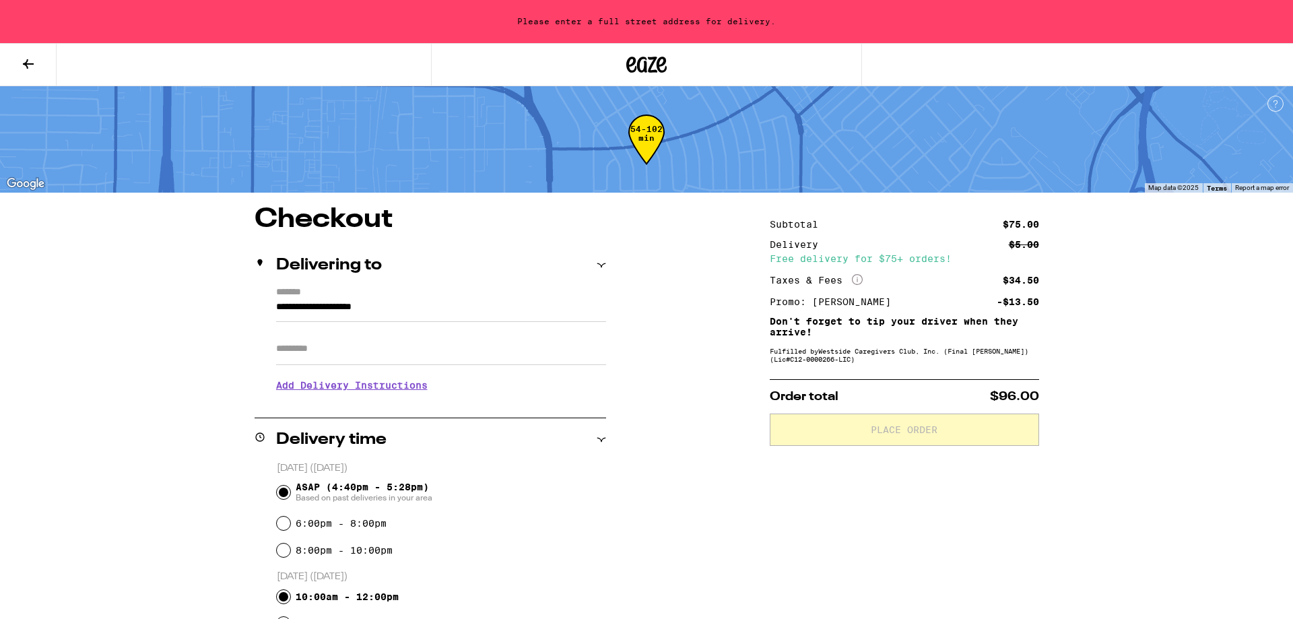
click at [282, 596] on input "10:00am - 12:00pm" at bounding box center [283, 596] width 13 height 13
radio input "true"
click at [569, 443] on div "Delivery time" at bounding box center [431, 440] width 352 height 16
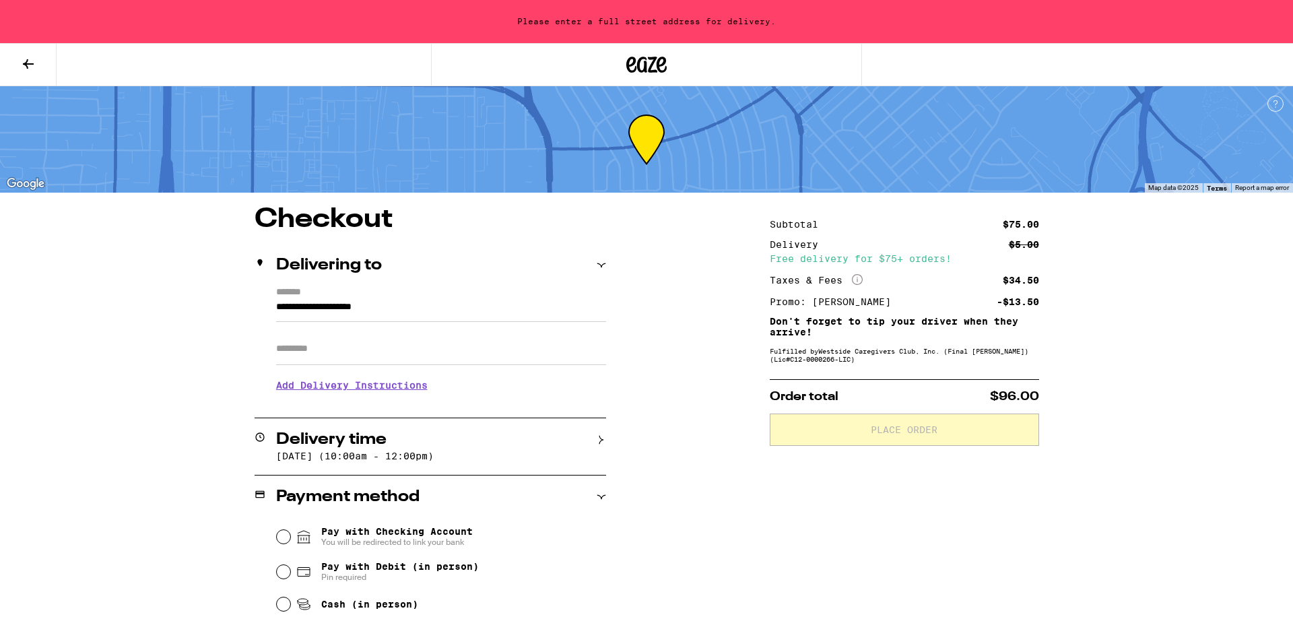
click at [591, 441] on div "Delivery time" at bounding box center [431, 440] width 352 height 16
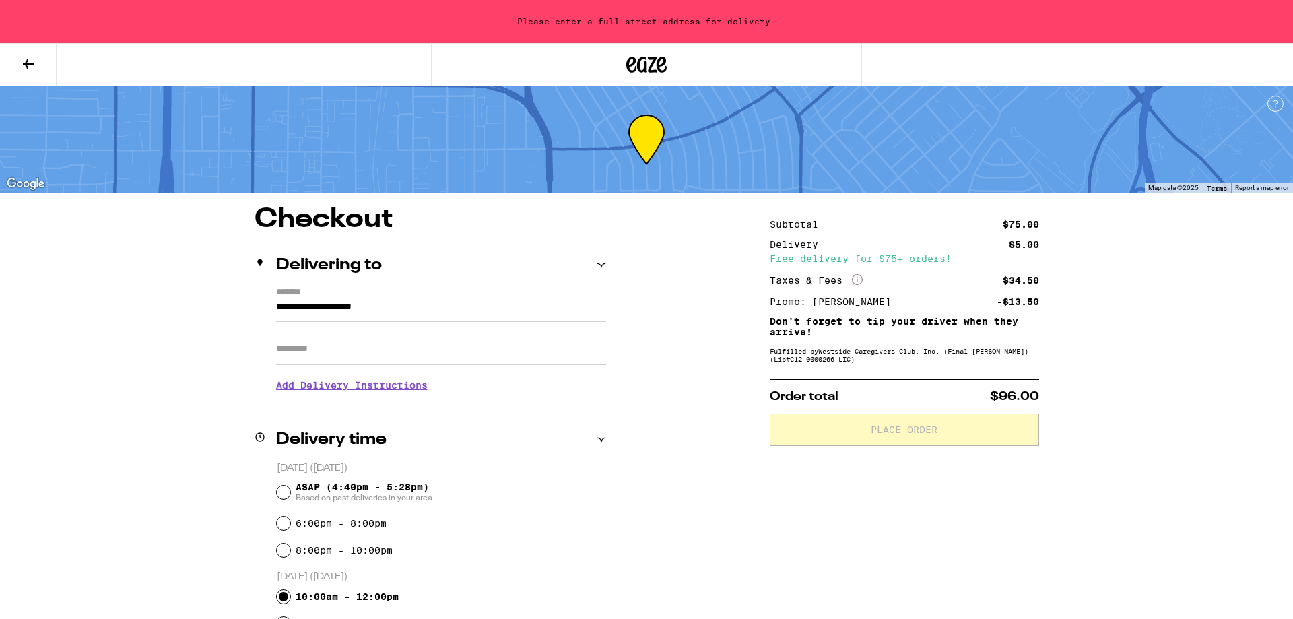
drag, startPoint x: 689, startPoint y: 457, endPoint x: 677, endPoint y: 566, distance: 110.5
drag, startPoint x: 639, startPoint y: 311, endPoint x: 456, endPoint y: 346, distance: 186.0
click at [426, 358] on input "Apt/Suite" at bounding box center [441, 349] width 330 height 32
drag, startPoint x: 1293, startPoint y: 74, endPoint x: 1294, endPoint y: 150, distance: 75.5
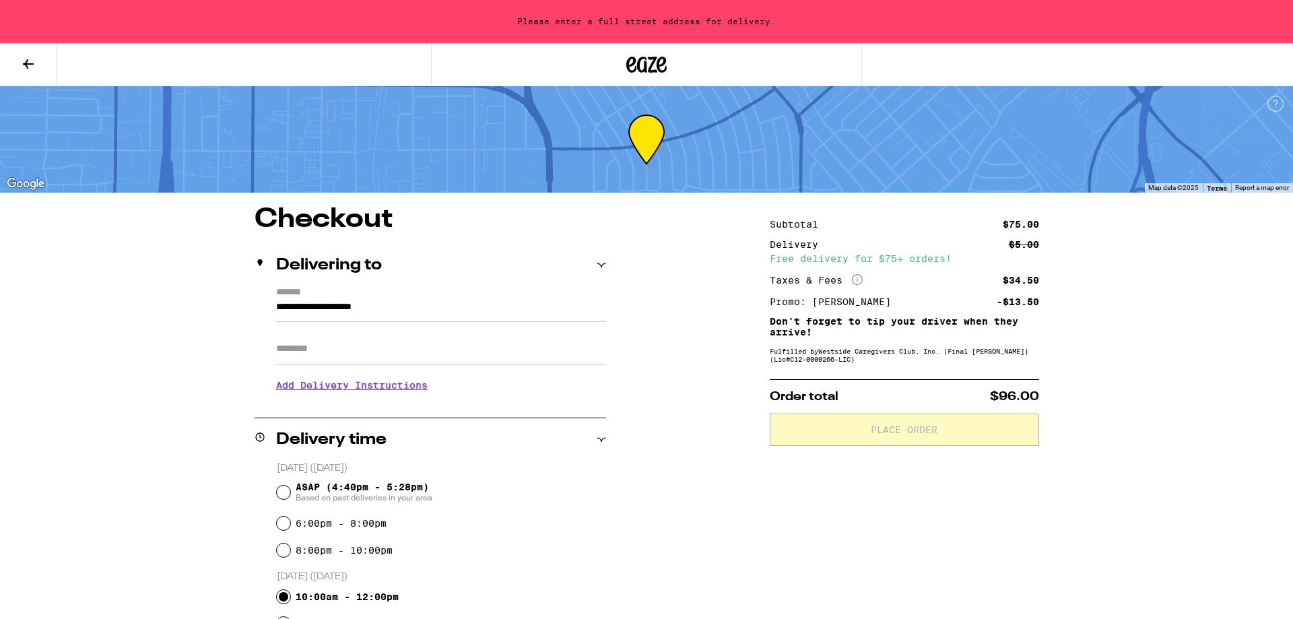
click at [1283, 150] on html "**********" at bounding box center [646, 579] width 1293 height 1159
drag, startPoint x: 1242, startPoint y: 267, endPoint x: 1250, endPoint y: 190, distance: 77.8
click at [1249, 191] on div "**********" at bounding box center [646, 579] width 1293 height 1159
drag, startPoint x: 1136, startPoint y: 302, endPoint x: 1134, endPoint y: 286, distance: 16.3
click at [1135, 303] on div "**********" at bounding box center [646, 579] width 1293 height 1159
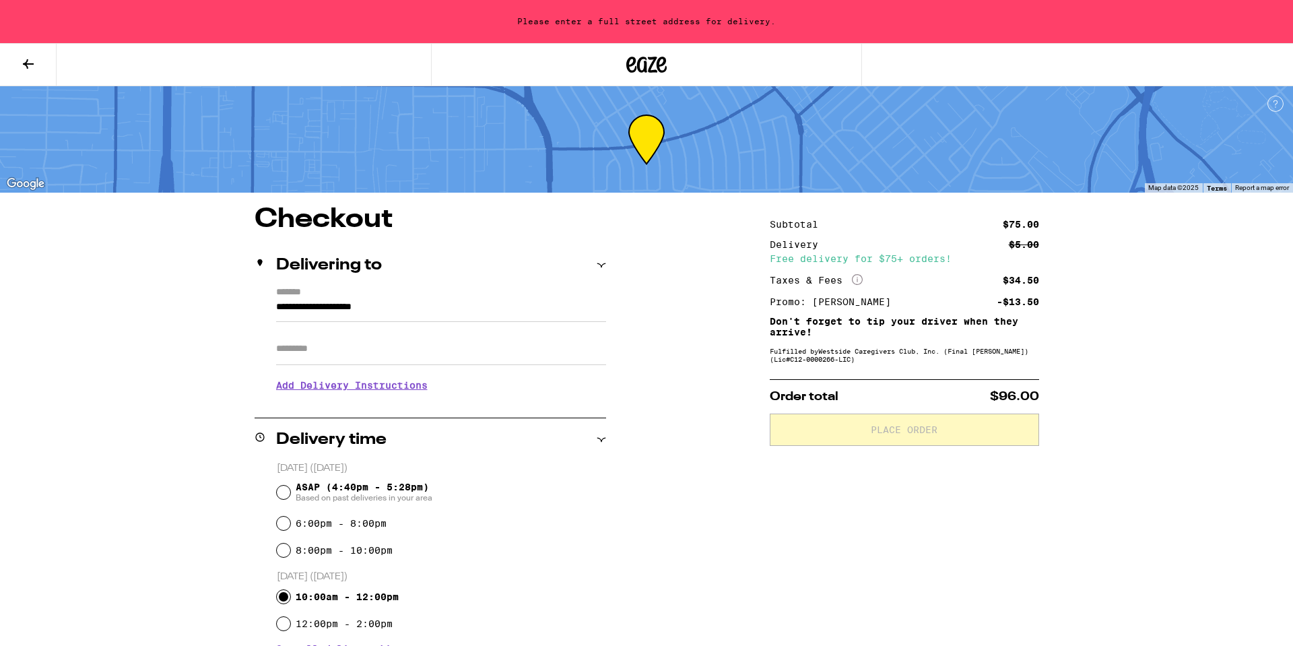
click at [20, 71] on button at bounding box center [28, 65] width 57 height 42
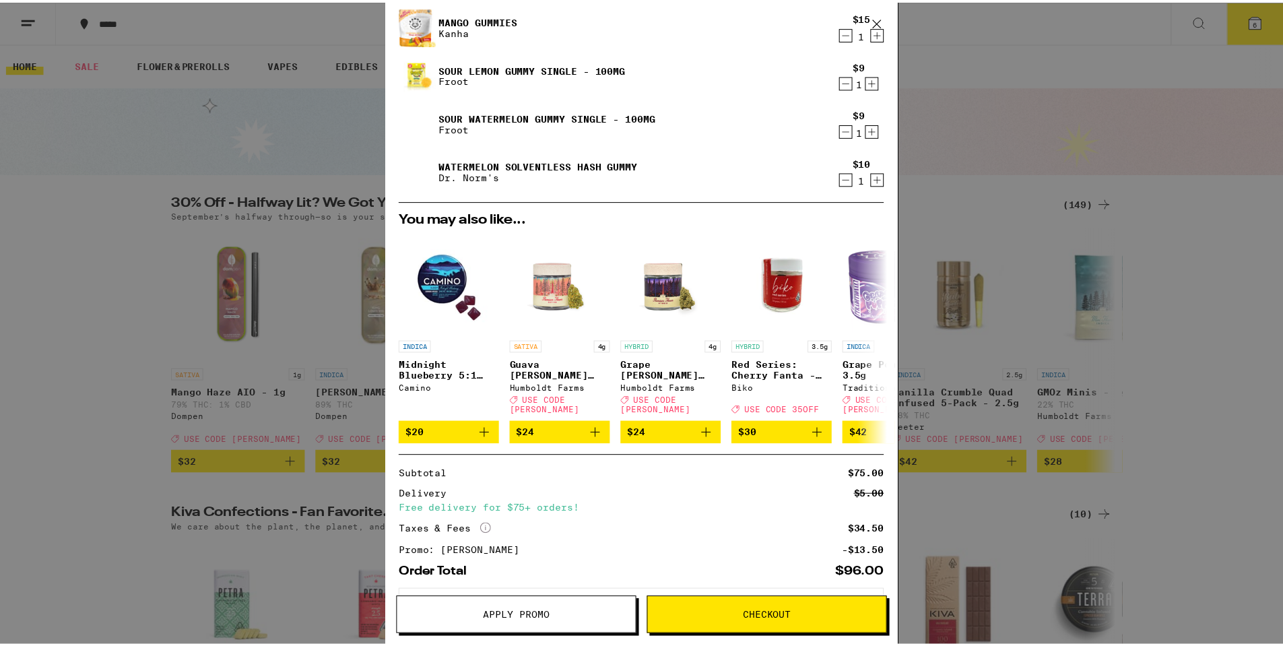
scroll to position [190, 0]
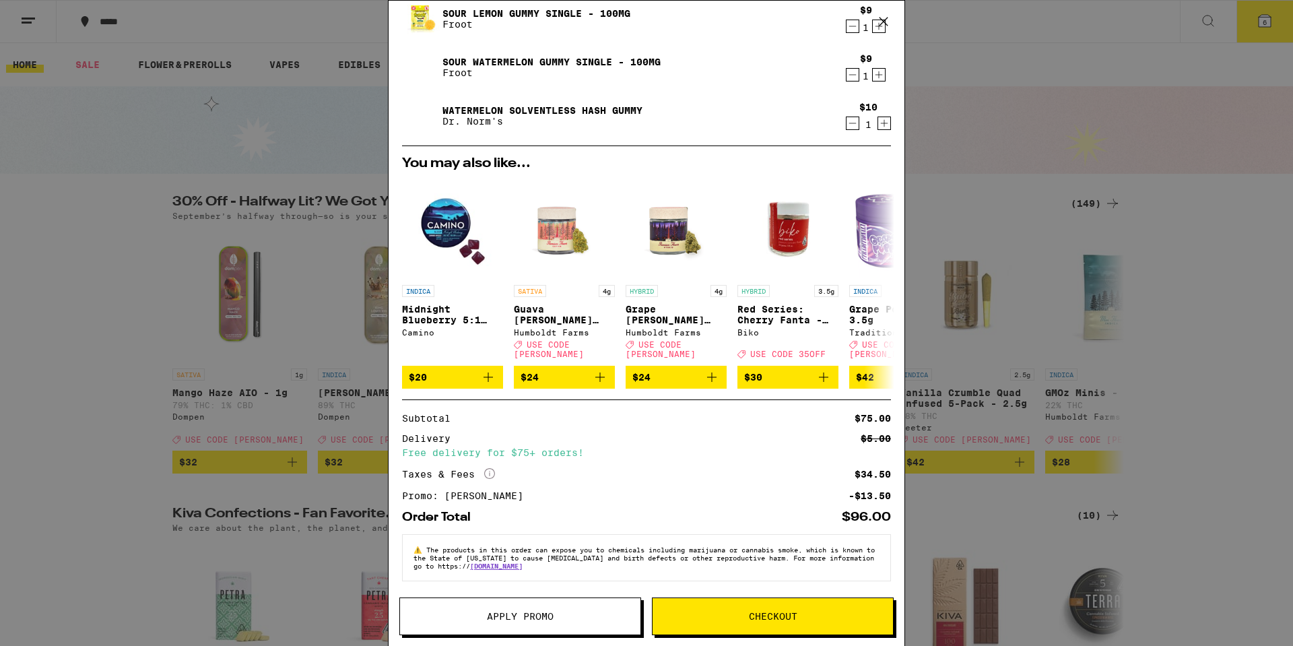
click at [756, 608] on button "Checkout" at bounding box center [773, 616] width 242 height 38
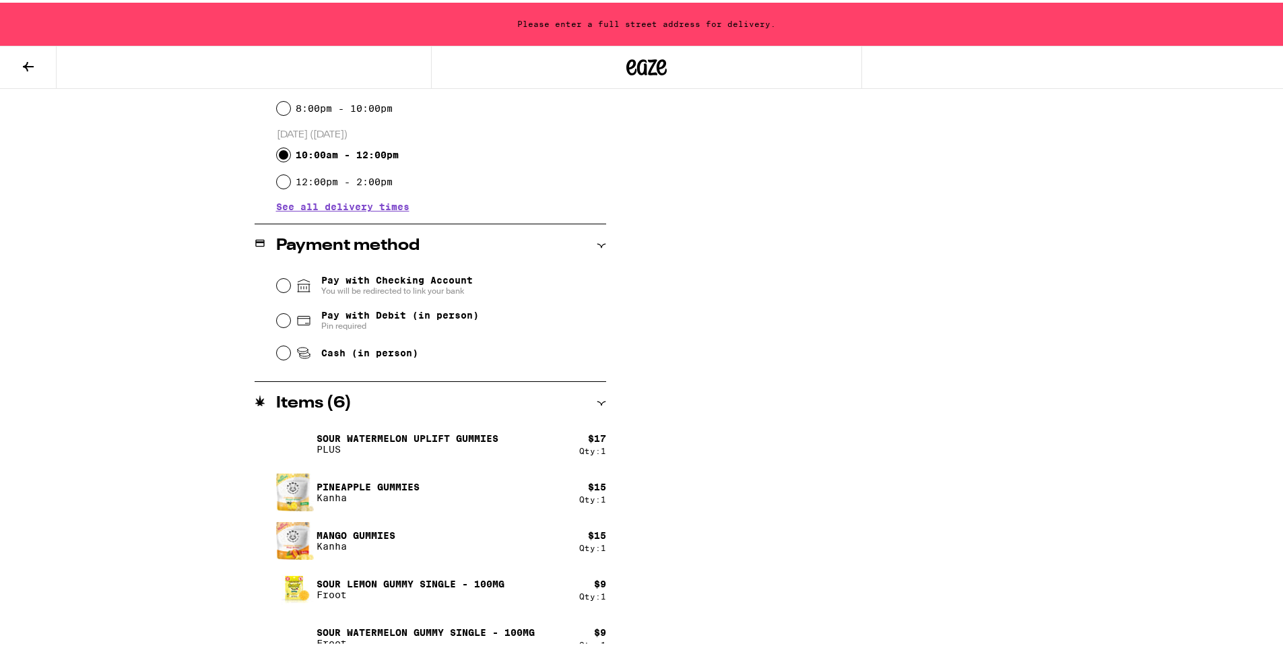
scroll to position [378, 0]
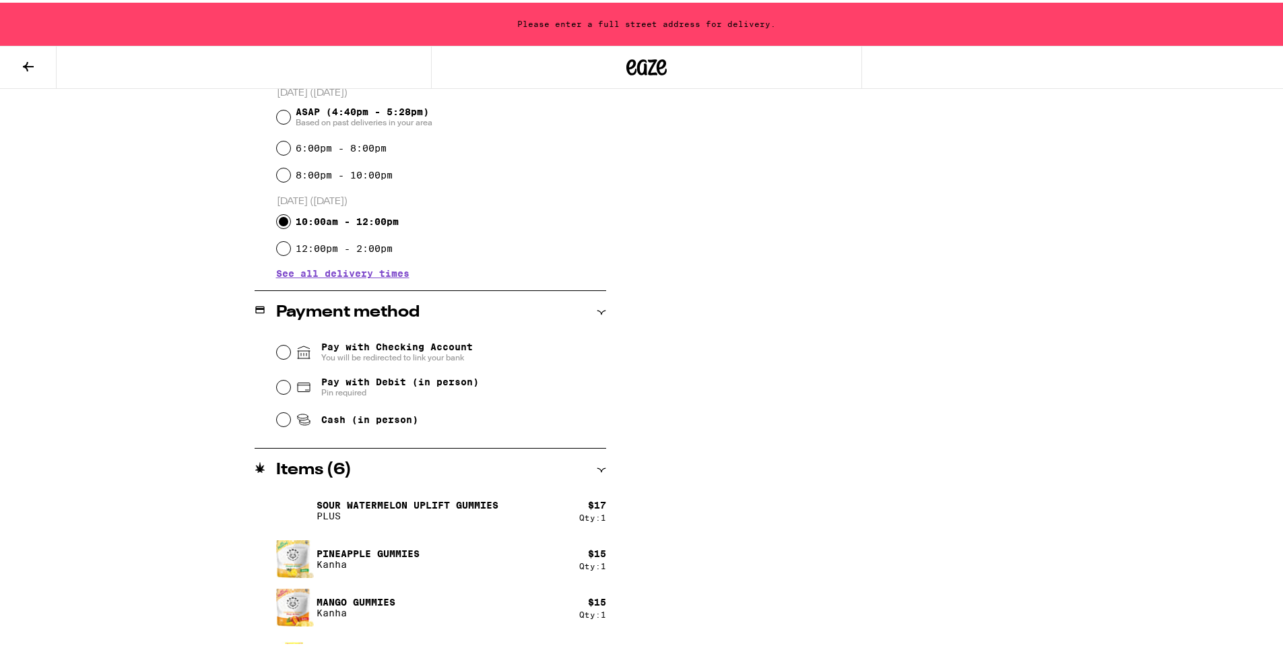
click at [597, 309] on icon at bounding box center [601, 309] width 9 height 9
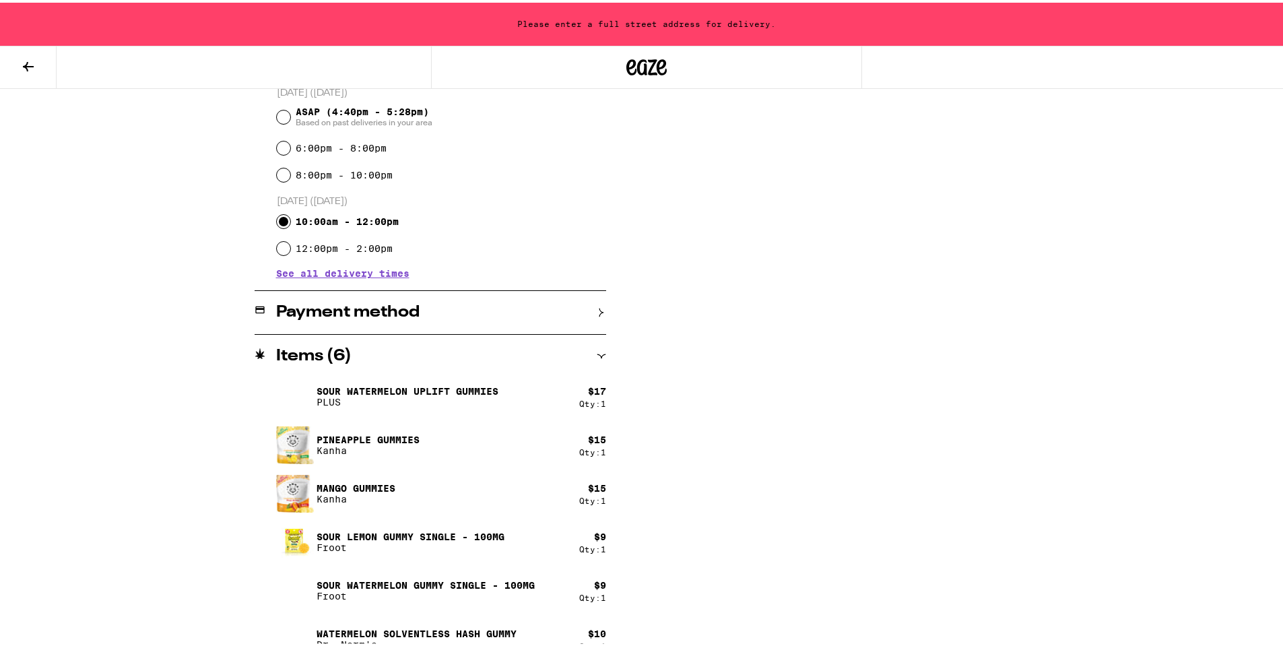
click at [597, 309] on icon at bounding box center [601, 309] width 9 height 9
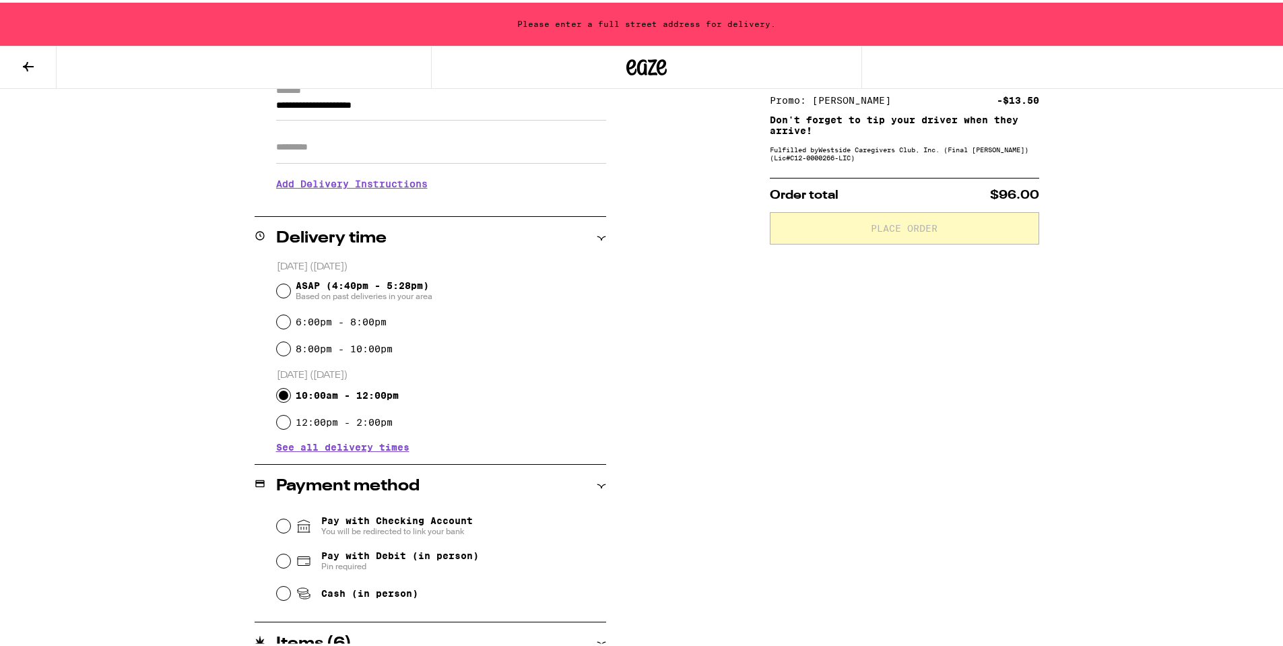
scroll to position [202, 0]
click at [322, 447] on span "See all delivery times" at bounding box center [342, 446] width 133 height 9
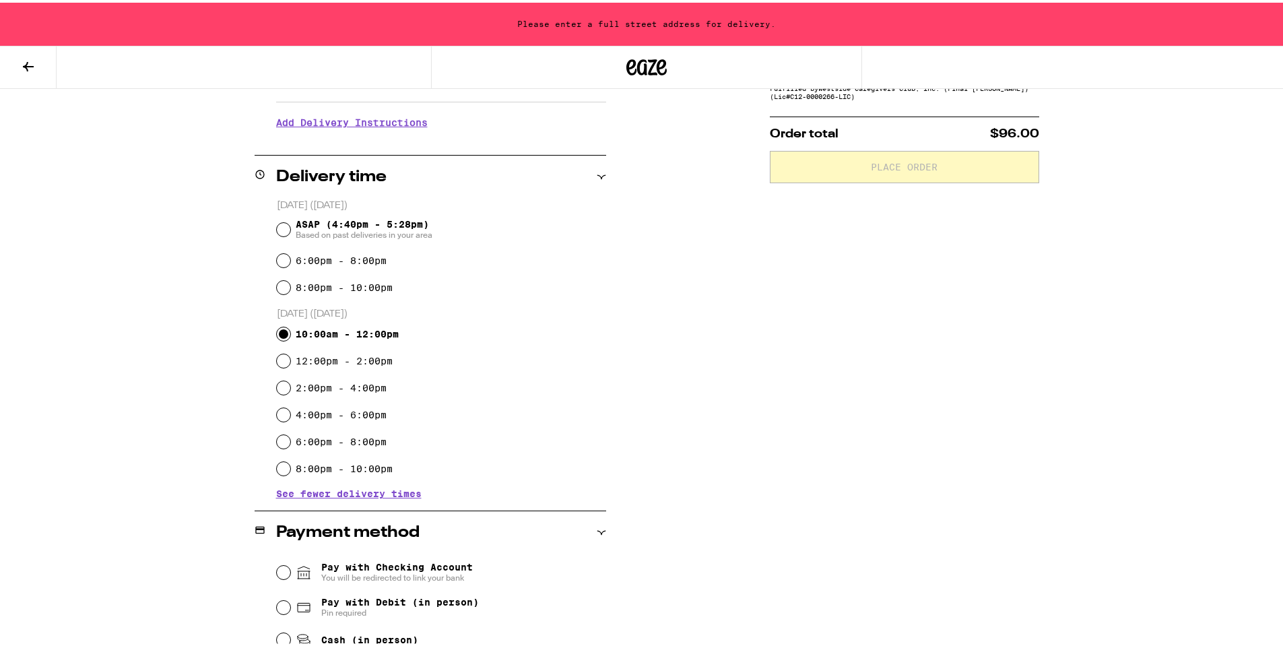
scroll to position [269, 0]
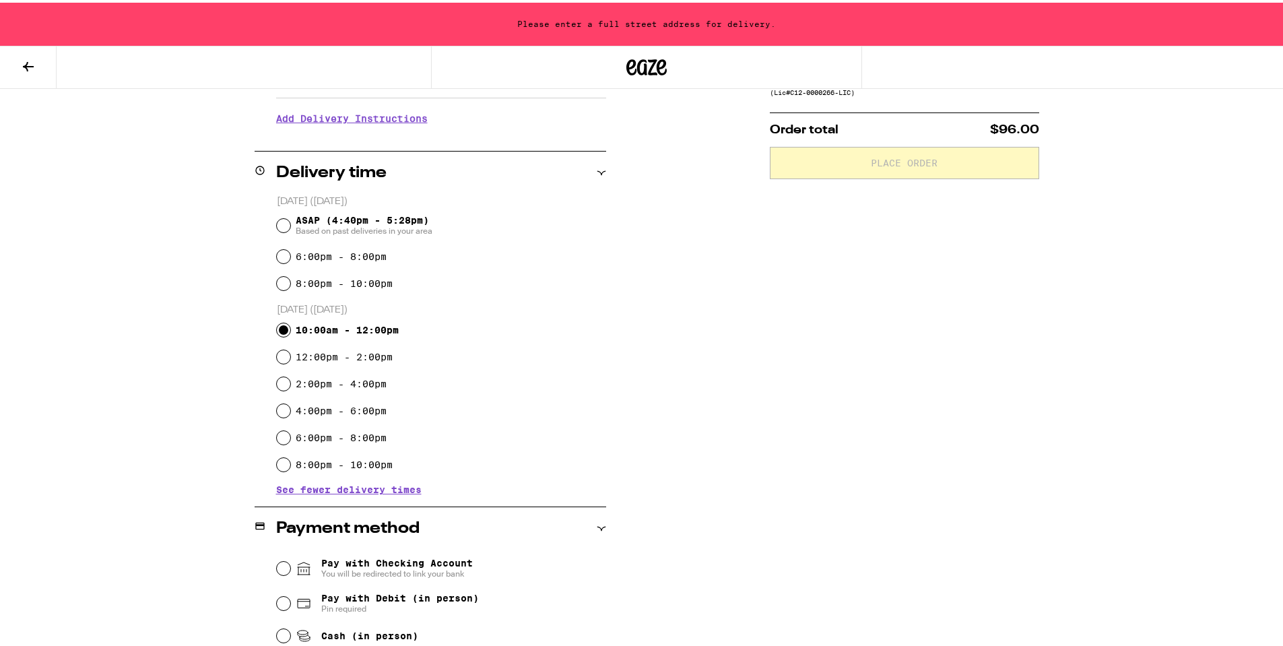
click at [372, 487] on span "See fewer delivery times" at bounding box center [348, 486] width 145 height 9
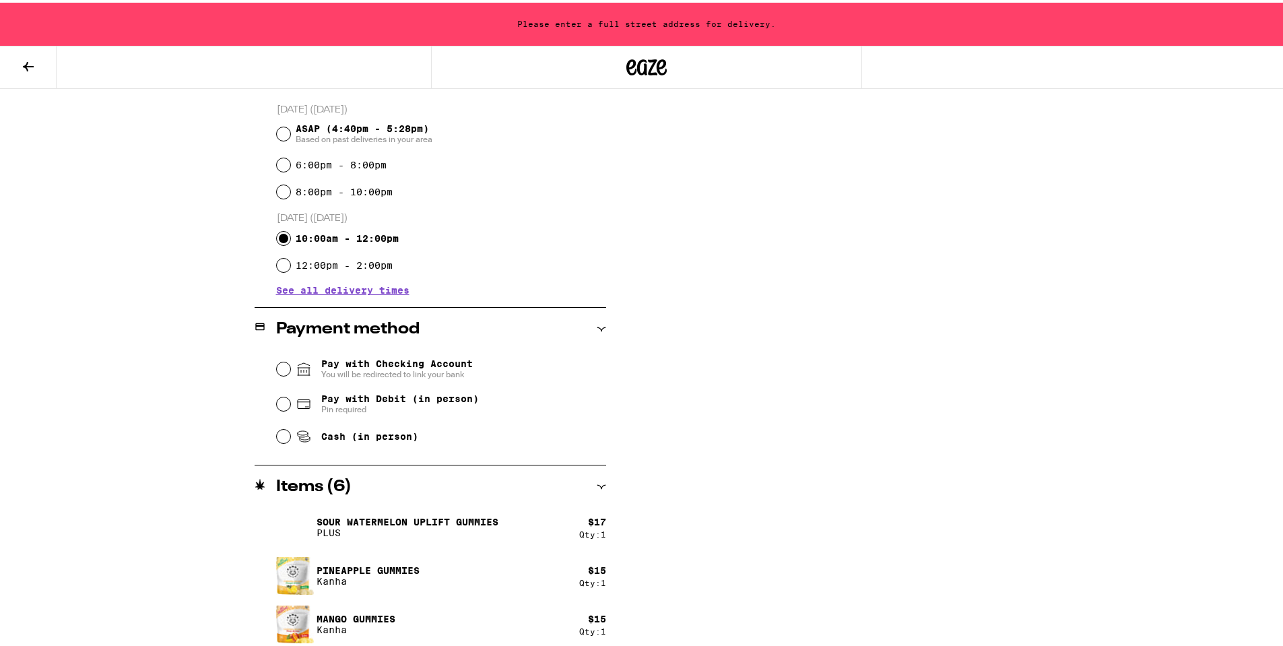
scroll to position [378, 0]
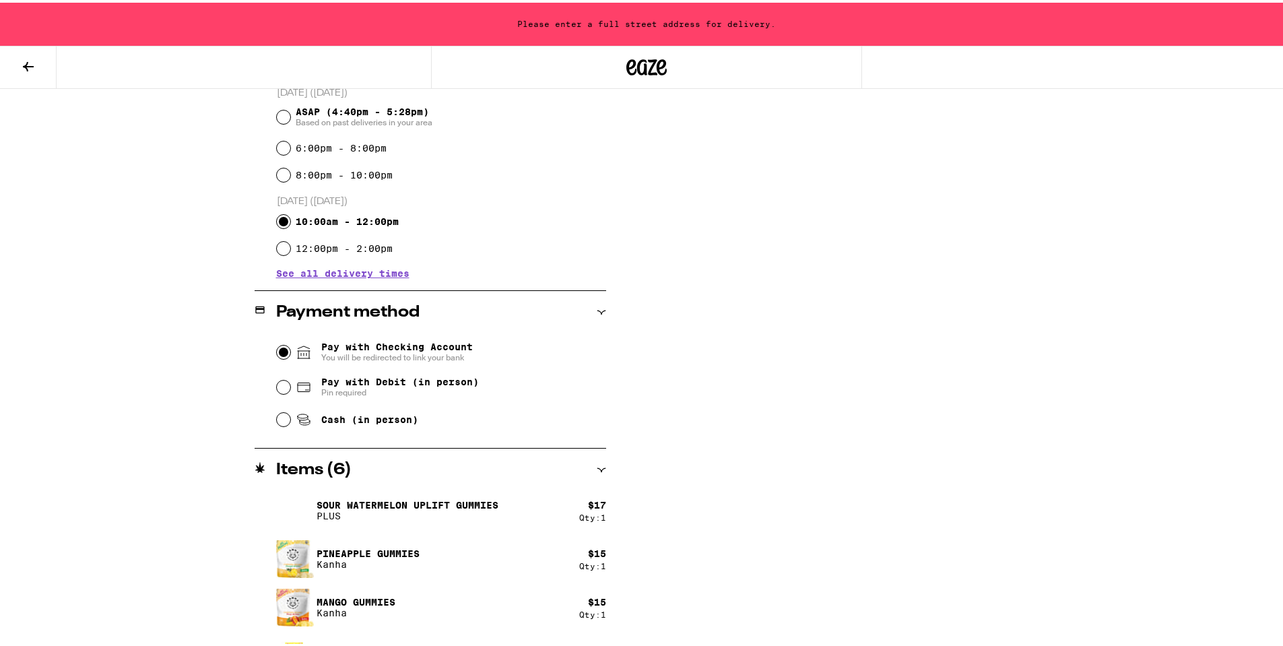
click at [280, 351] on input "Pay with Checking Account You will be redirected to link your bank" at bounding box center [283, 349] width 13 height 13
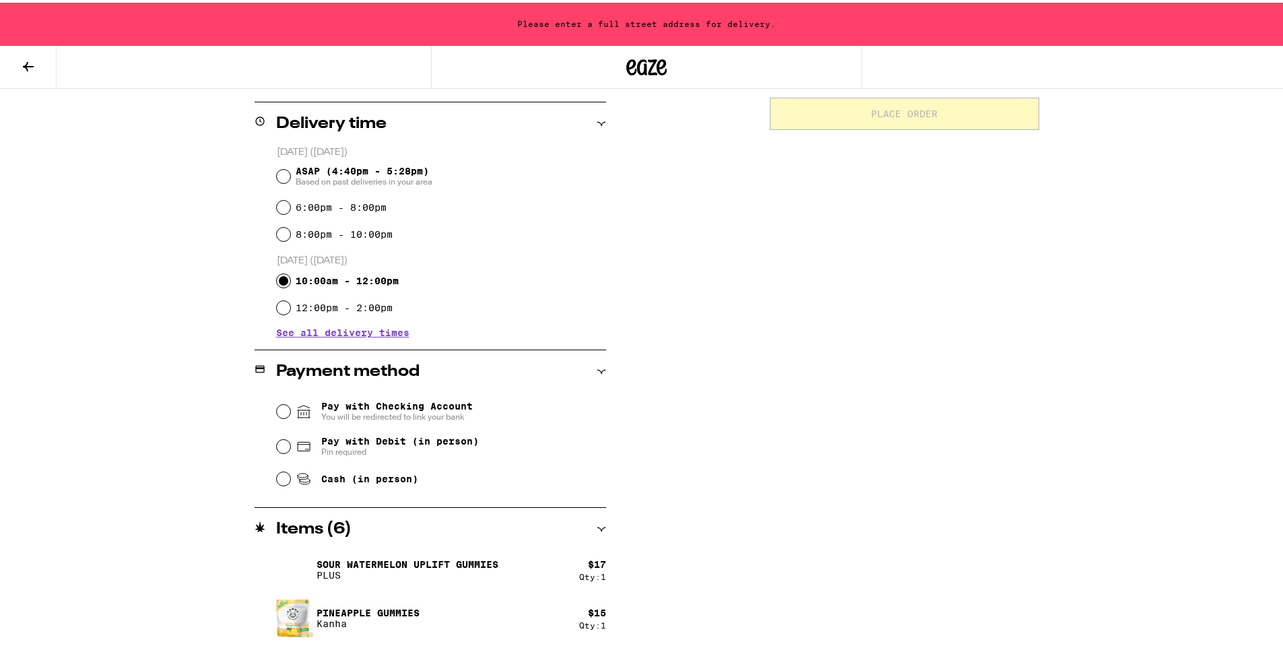
scroll to position [0, 0]
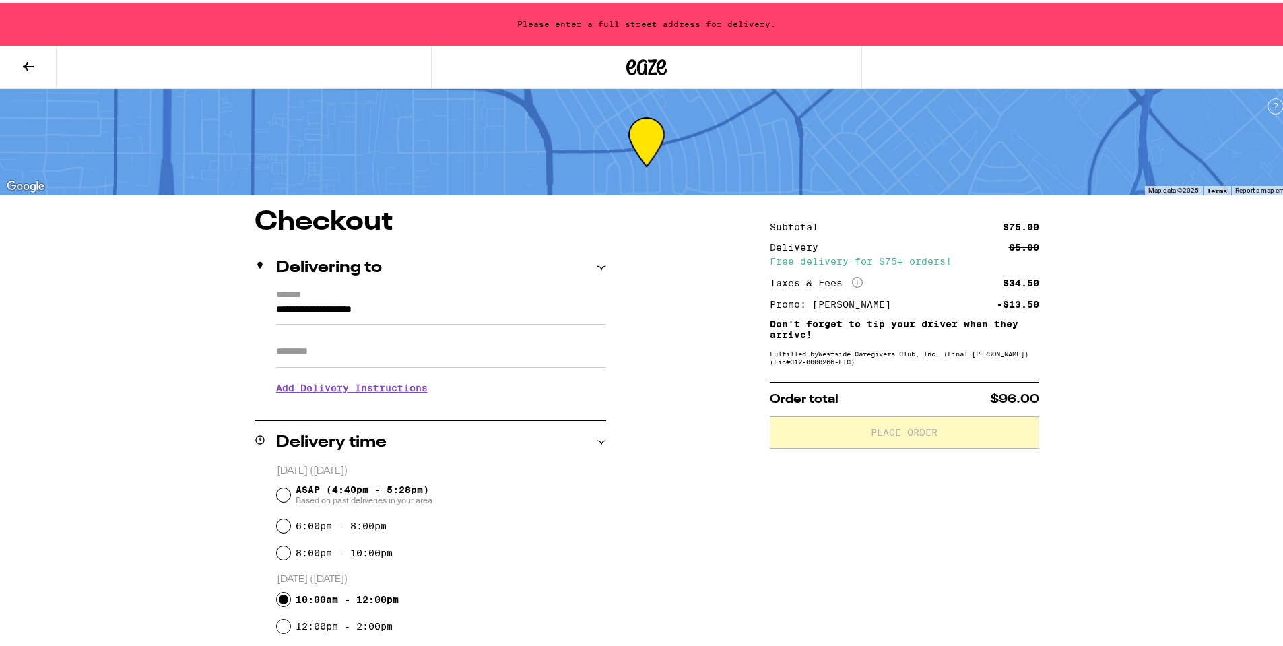
click at [30, 62] on icon at bounding box center [28, 64] width 16 height 16
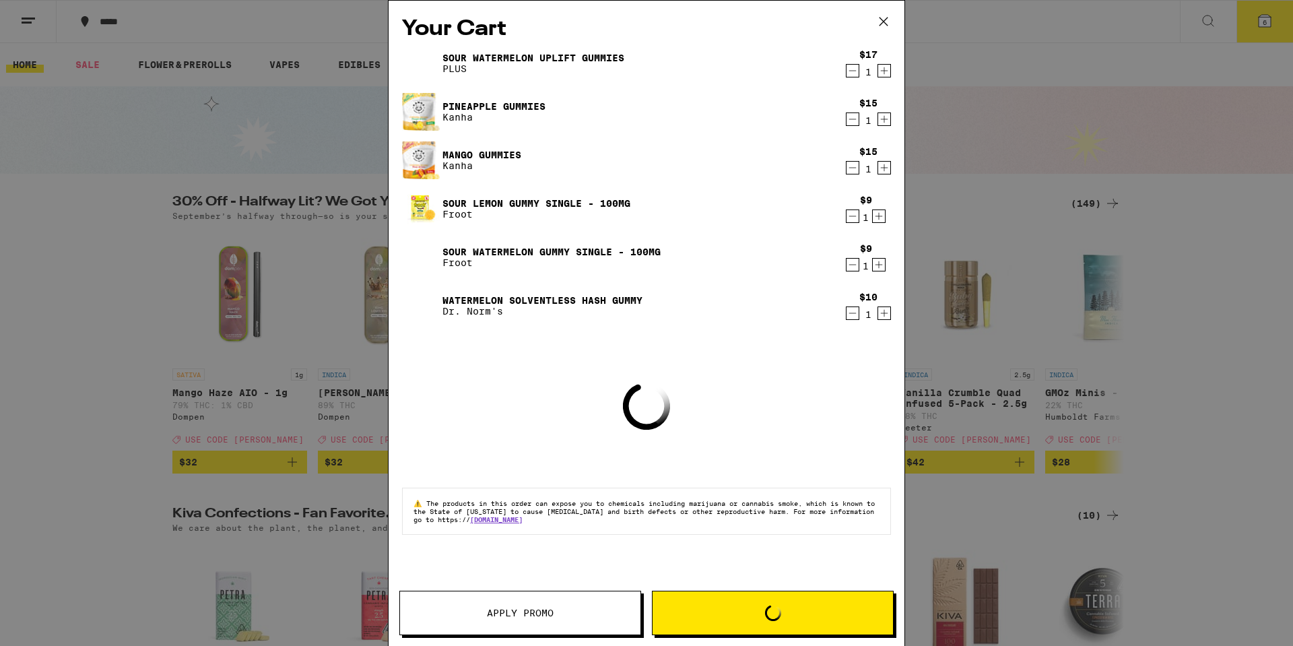
click at [884, 22] on icon at bounding box center [884, 22] width 8 height 8
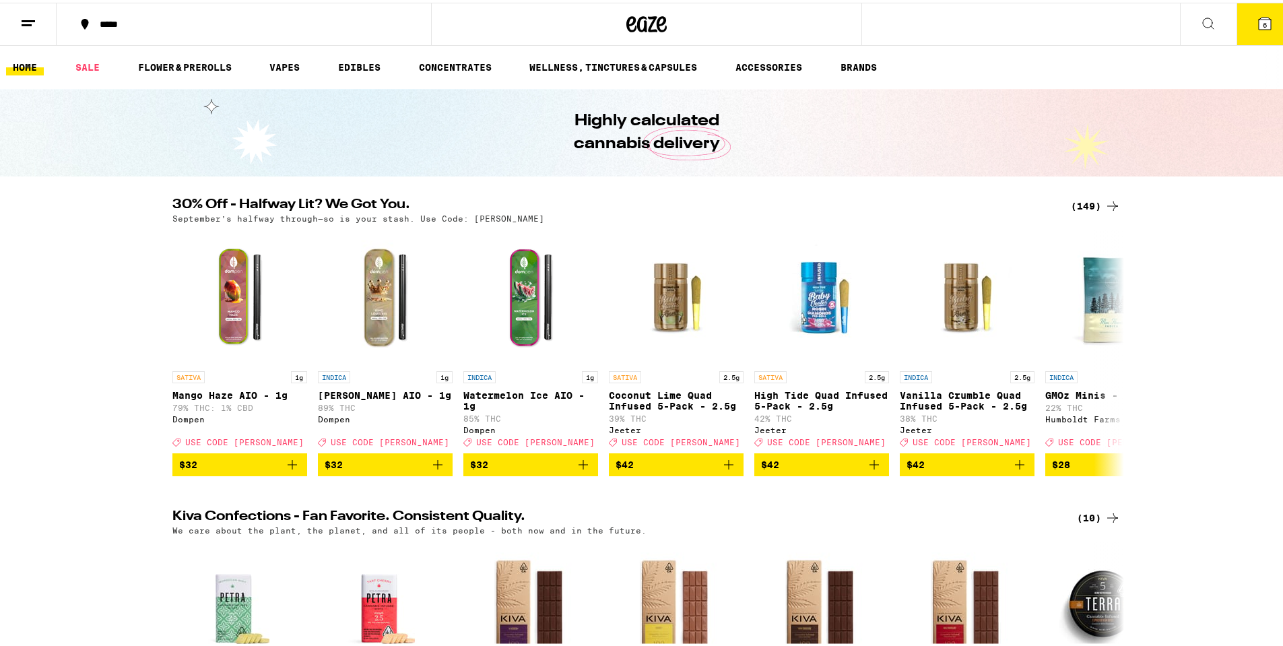
click at [27, 18] on line at bounding box center [28, 18] width 13 height 0
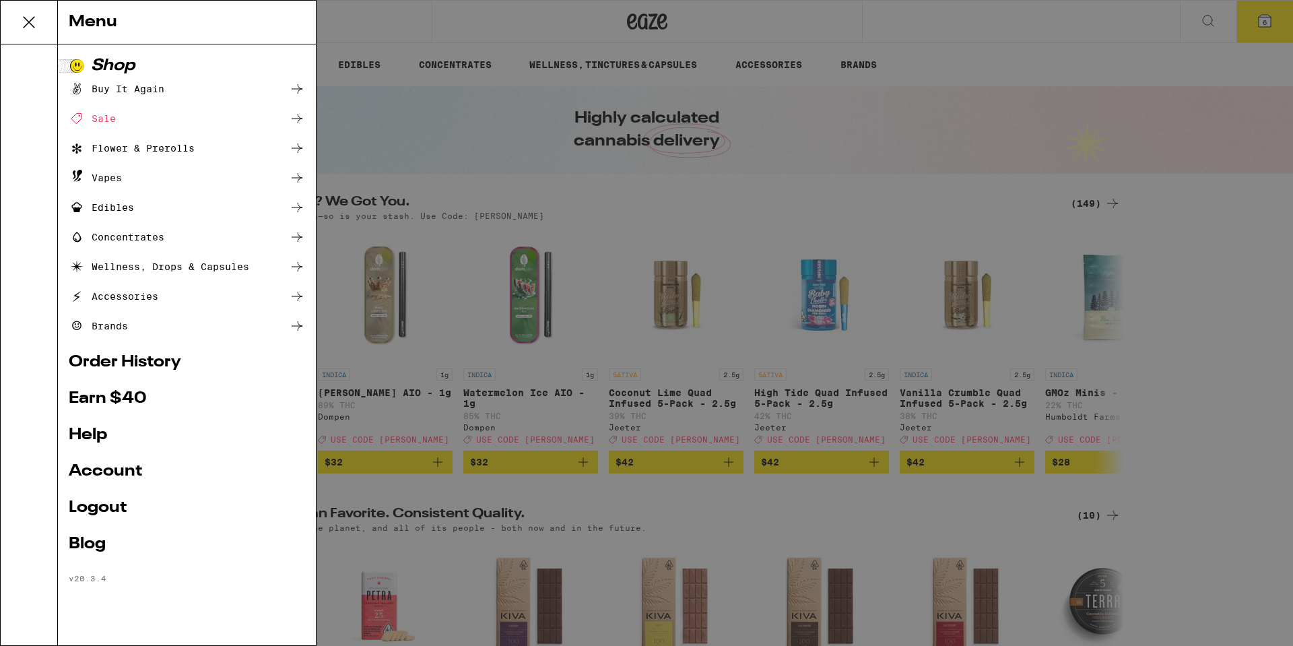
click at [422, 149] on div "Menu Shop Buy It Again Sale Flower & Prerolls Vapes Edibles Concentrates Wellne…" at bounding box center [646, 323] width 1293 height 646
